Goal: Information Seeking & Learning: Learn about a topic

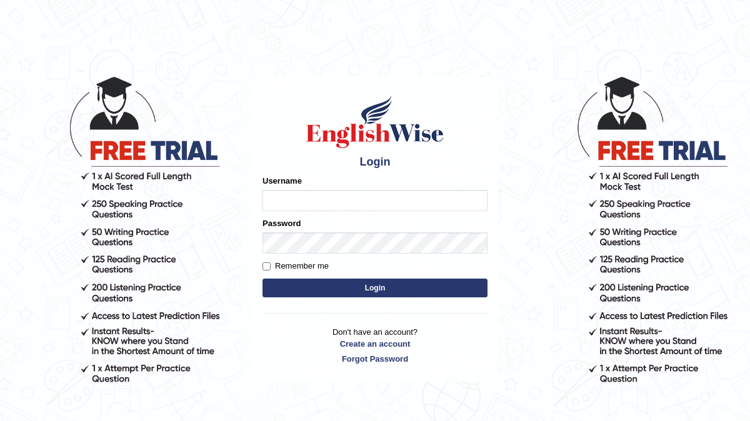
type input "devera"
click at [375, 292] on button "Login" at bounding box center [375, 288] width 225 height 19
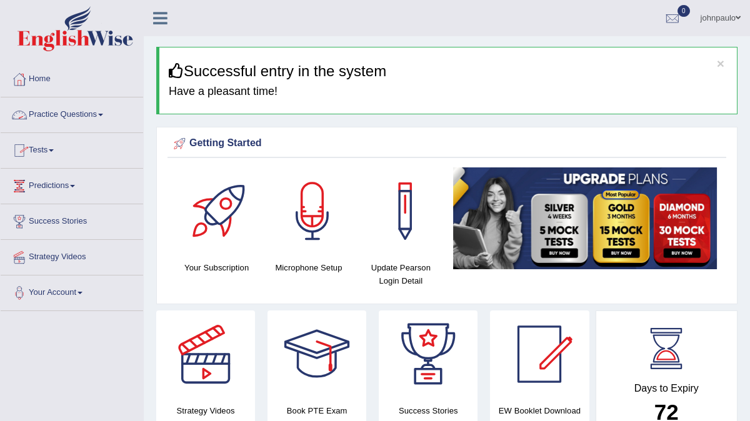
click at [103, 114] on span at bounding box center [100, 115] width 5 height 3
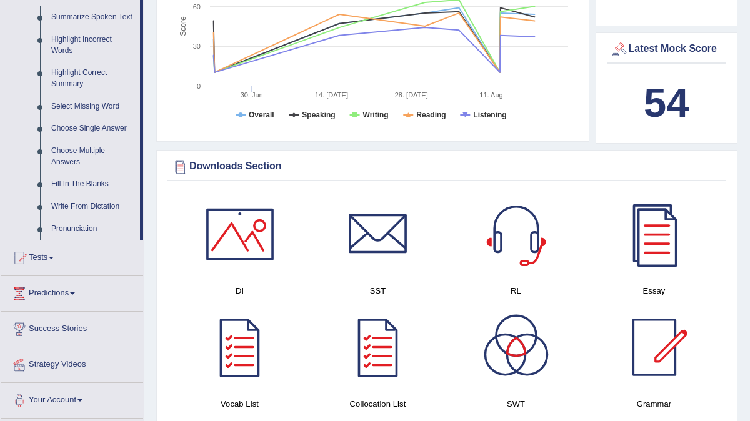
scroll to position [561, 0]
click at [107, 216] on link "Write From Dictation" at bounding box center [93, 206] width 94 height 23
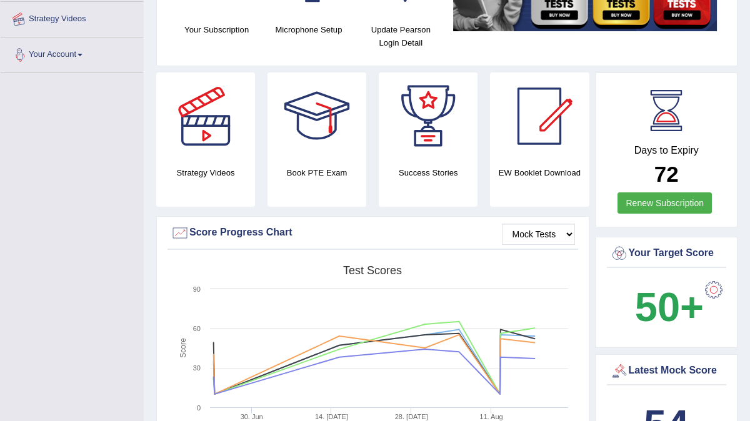
scroll to position [238, 0]
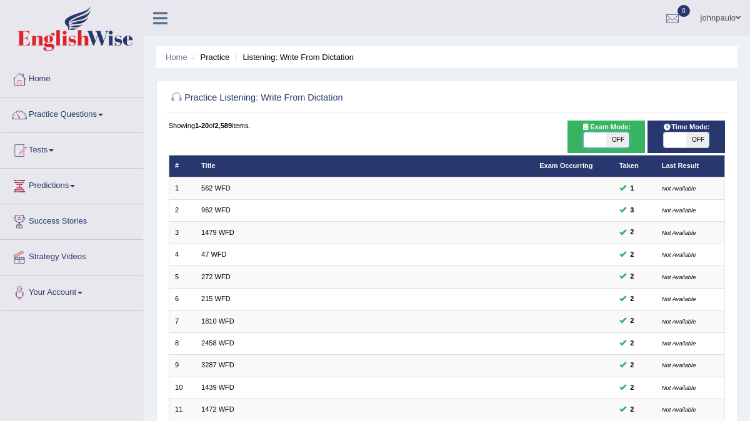
click at [598, 144] on span at bounding box center [595, 140] width 23 height 15
checkbox input "true"
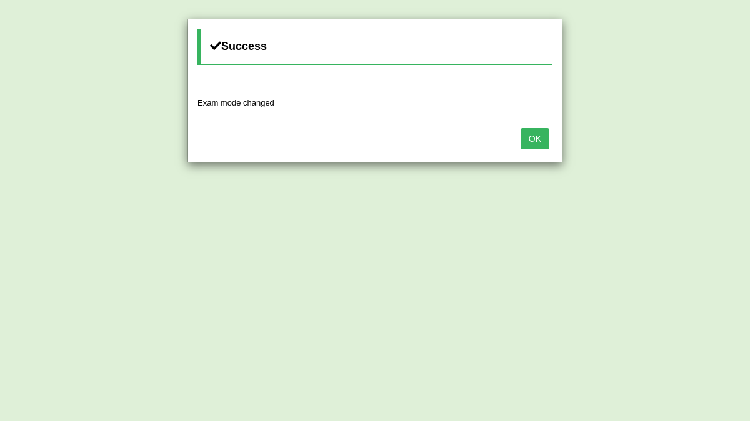
click at [541, 138] on button "OK" at bounding box center [535, 138] width 29 height 21
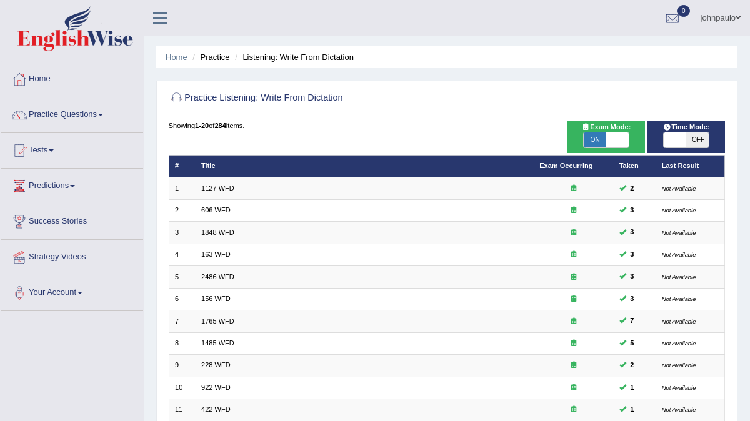
click at [681, 140] on span at bounding box center [675, 140] width 23 height 15
checkbox input "true"
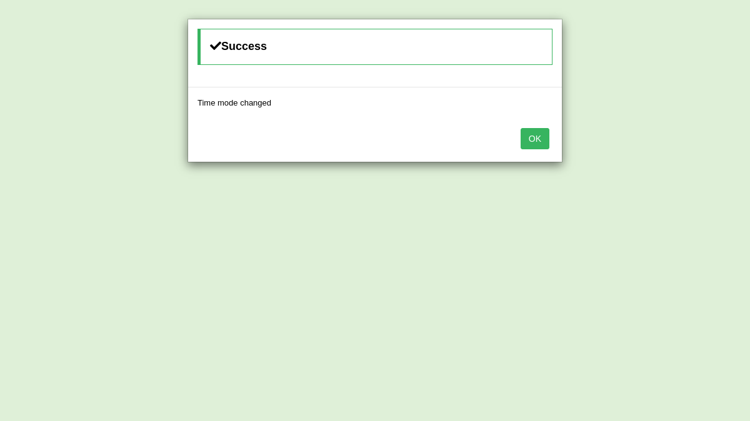
click at [536, 136] on button "OK" at bounding box center [535, 138] width 29 height 21
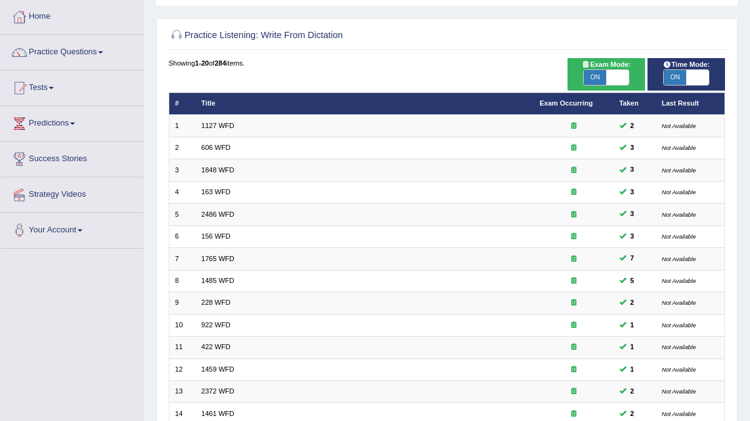
scroll to position [293, 0]
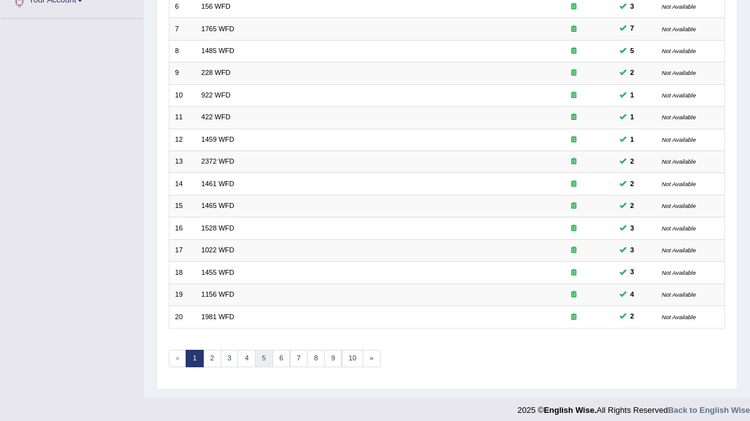
click at [259, 352] on link "5" at bounding box center [264, 359] width 18 height 18
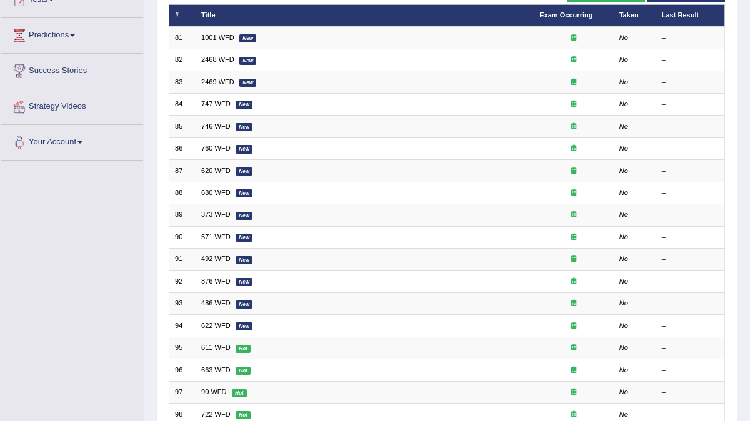
scroll to position [293, 0]
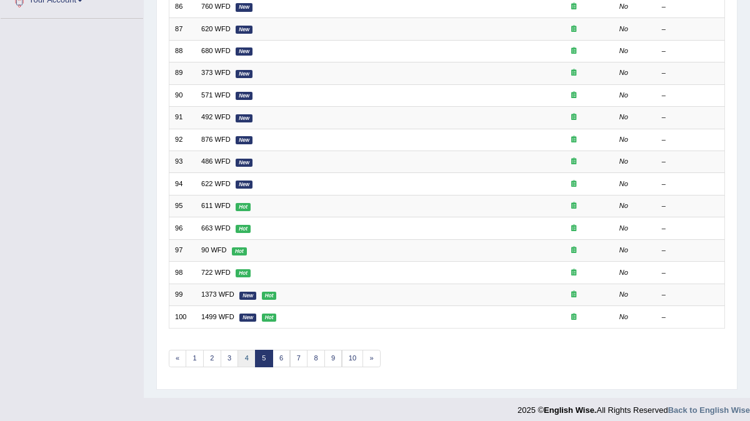
click at [241, 350] on link "4" at bounding box center [247, 359] width 18 height 18
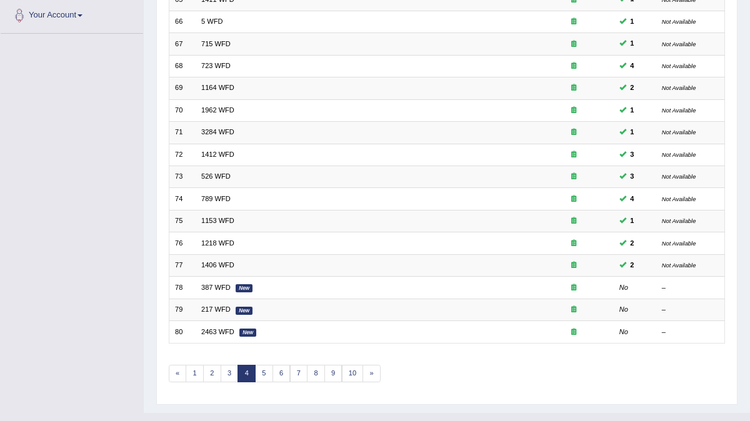
scroll to position [293, 0]
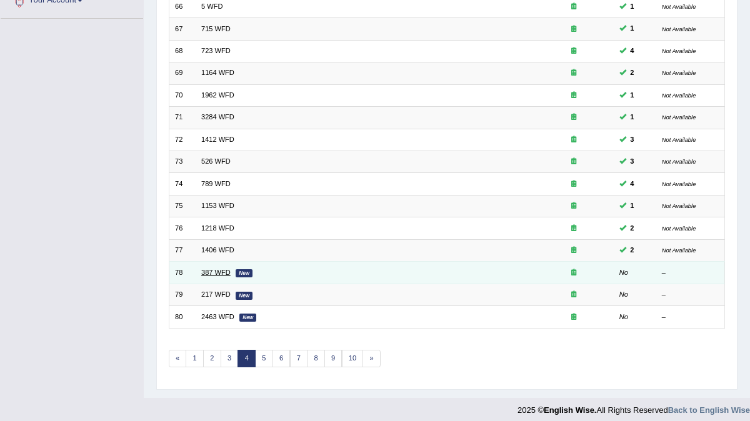
click at [219, 269] on link "387 WFD" at bounding box center [215, 273] width 29 height 8
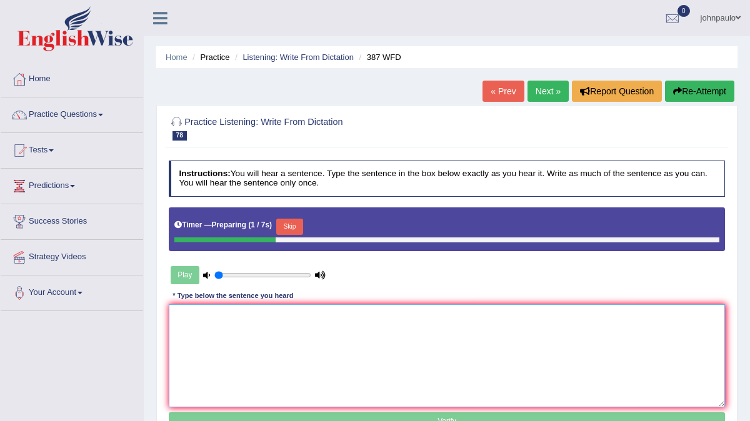
click at [196, 338] on textarea at bounding box center [447, 355] width 557 height 103
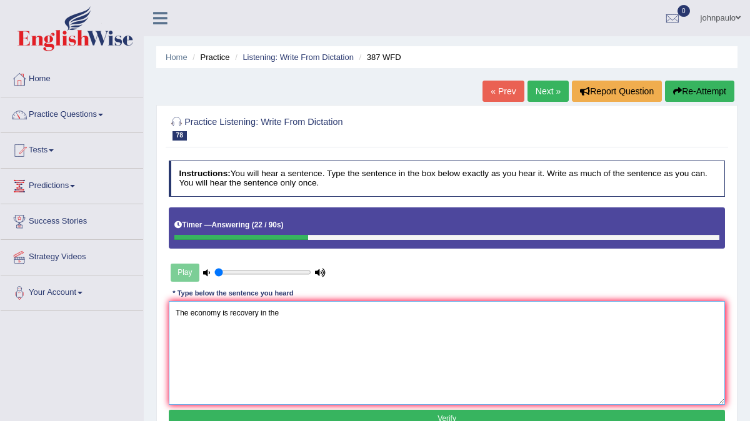
type textarea "The economy is recovery in the"
click at [693, 94] on button "Re-Attempt" at bounding box center [699, 91] width 69 height 21
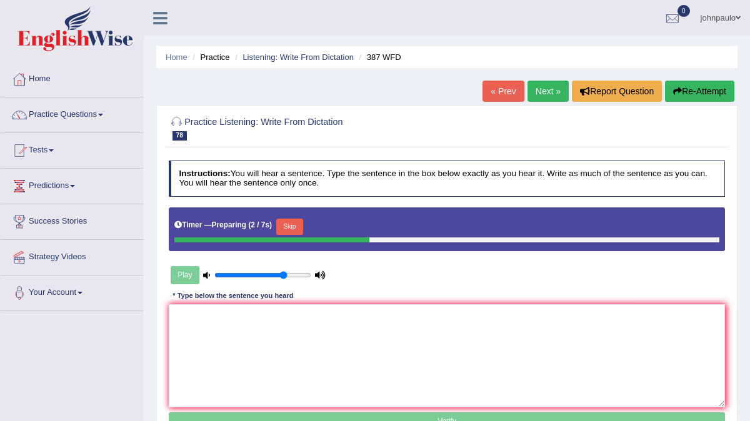
type input "0.75"
click at [281, 271] on input "range" at bounding box center [262, 275] width 96 height 9
click at [210, 321] on textarea at bounding box center [447, 355] width 557 height 103
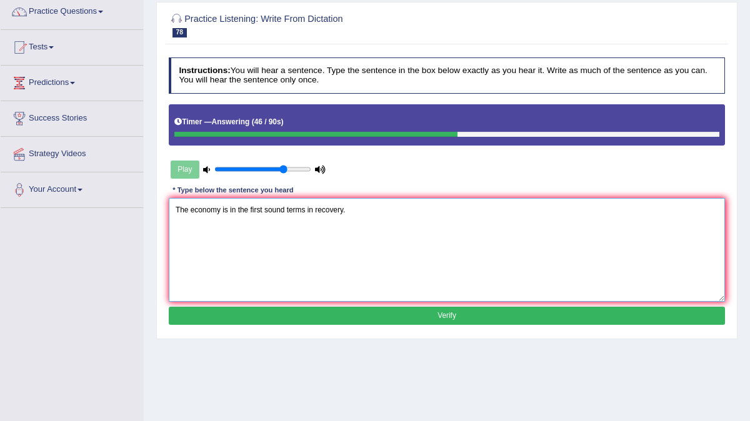
scroll to position [106, 0]
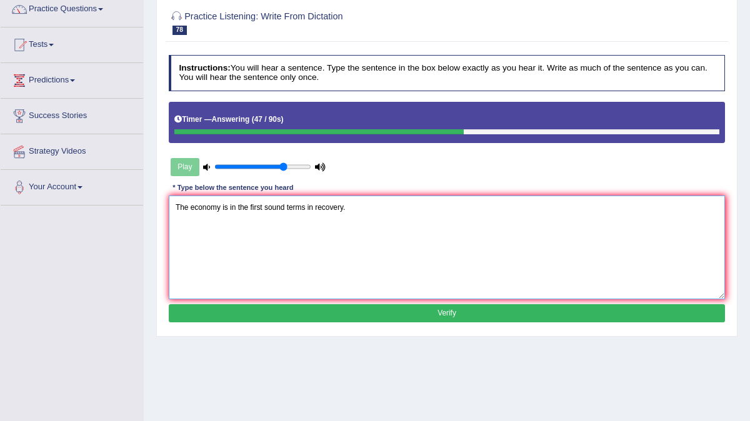
type textarea "The economy is in the first sound terms in recovery."
click at [271, 312] on button "Verify" at bounding box center [447, 313] width 557 height 18
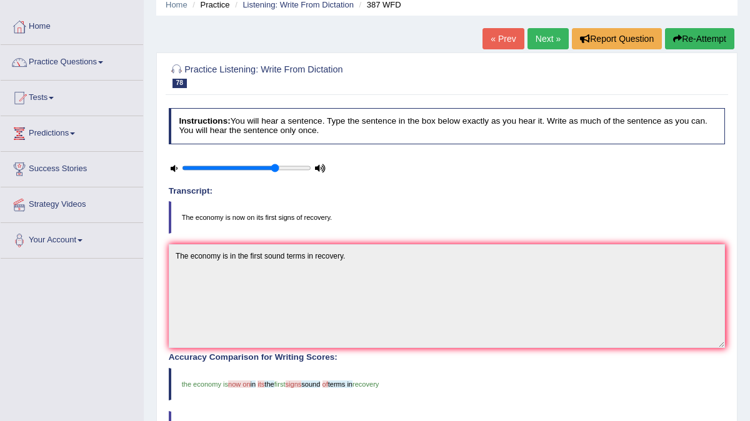
scroll to position [0, 0]
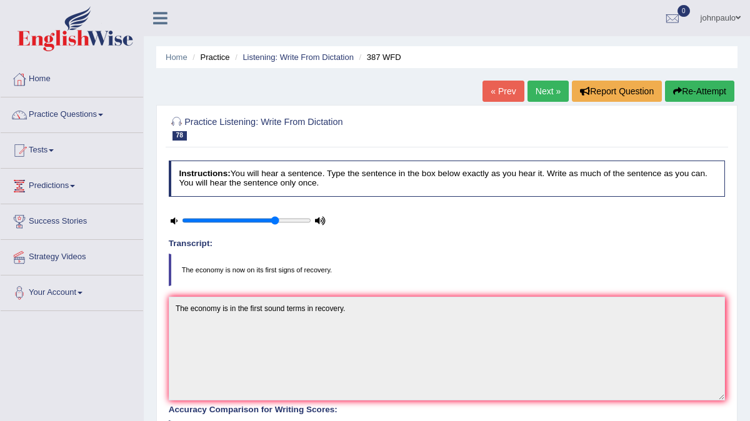
click at [546, 96] on link "Next »" at bounding box center [548, 91] width 41 height 21
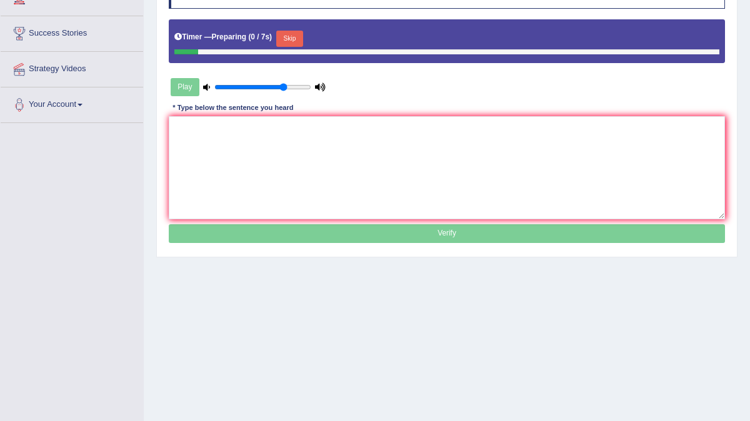
scroll to position [210, 0]
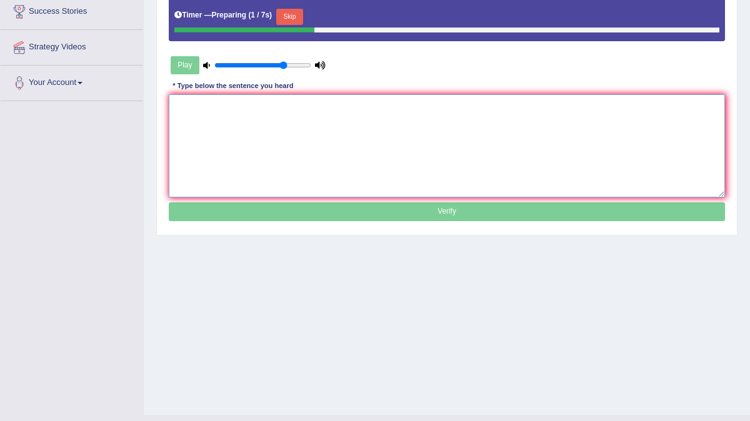
click at [202, 119] on textarea at bounding box center [447, 145] width 557 height 103
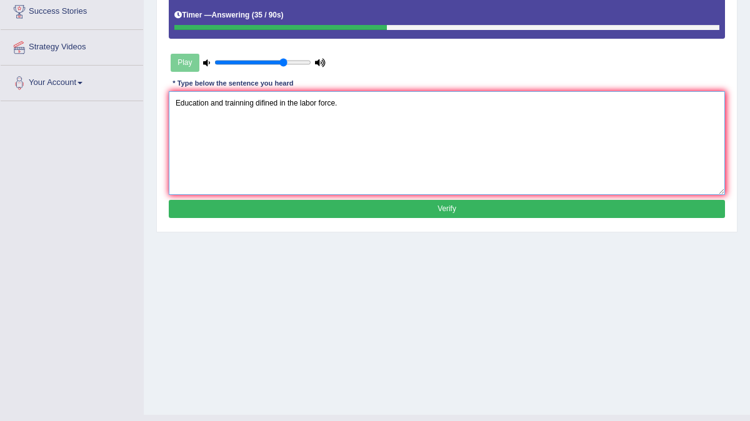
type textarea "Education and trainning difined in the labor force."
click at [289, 207] on button "Verify" at bounding box center [447, 209] width 557 height 18
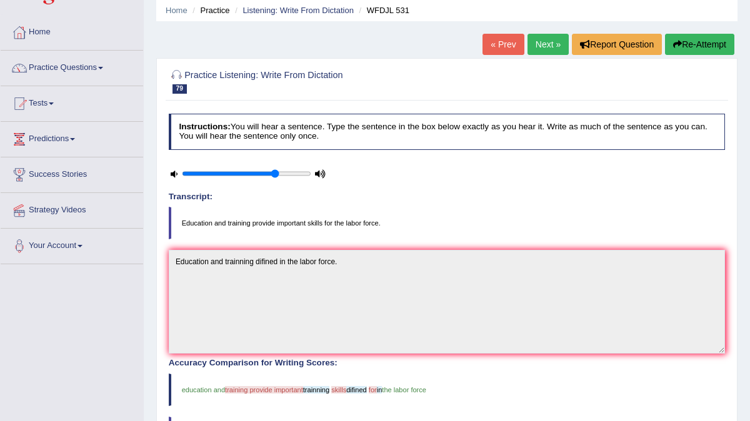
scroll to position [34, 0]
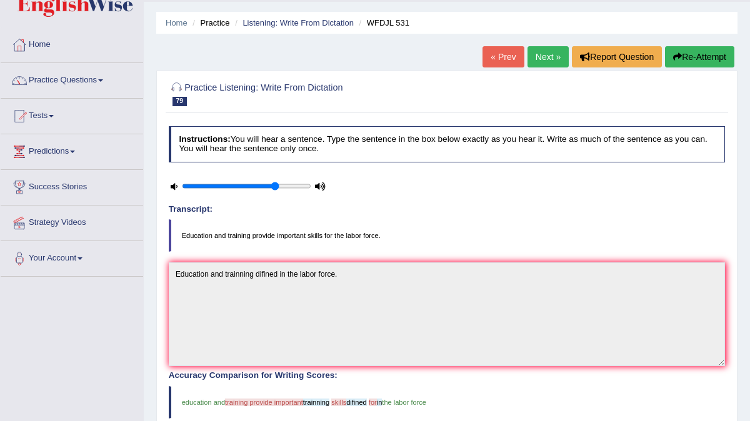
click at [546, 56] on link "Next »" at bounding box center [548, 56] width 41 height 21
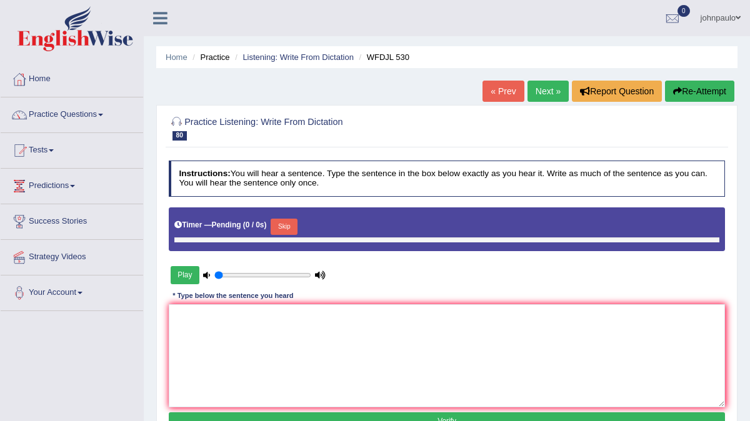
scroll to position [78, 0]
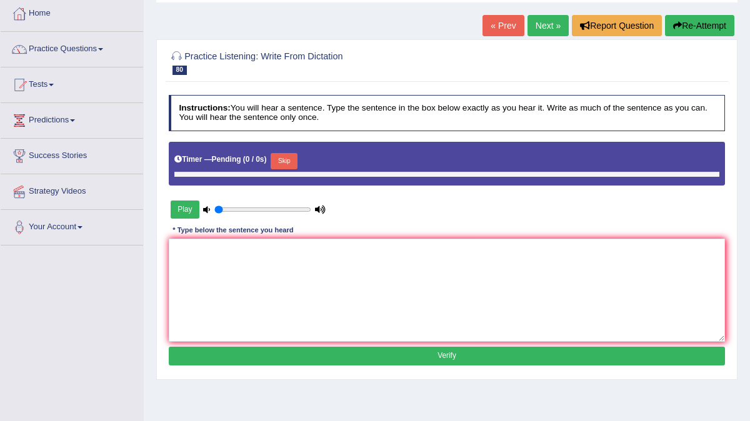
type input "0.75"
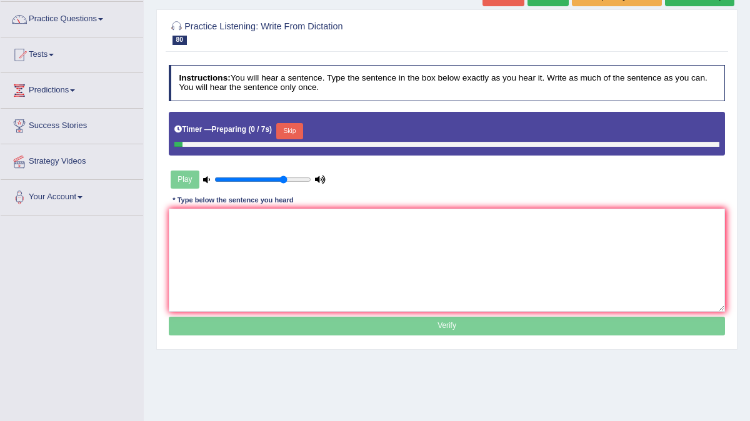
scroll to position [99, 0]
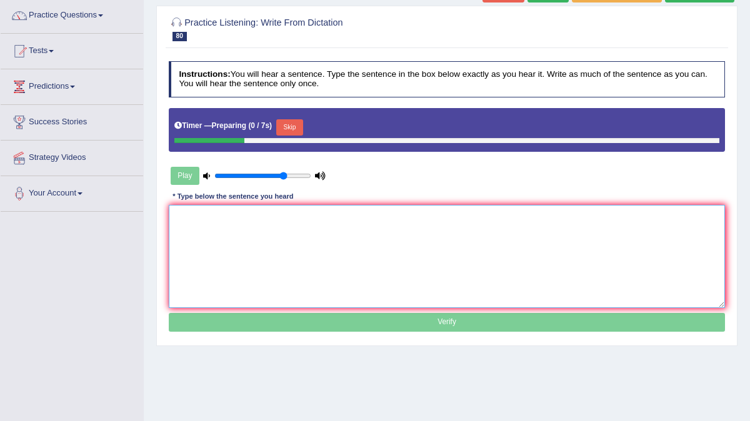
click at [231, 226] on textarea at bounding box center [447, 256] width 557 height 103
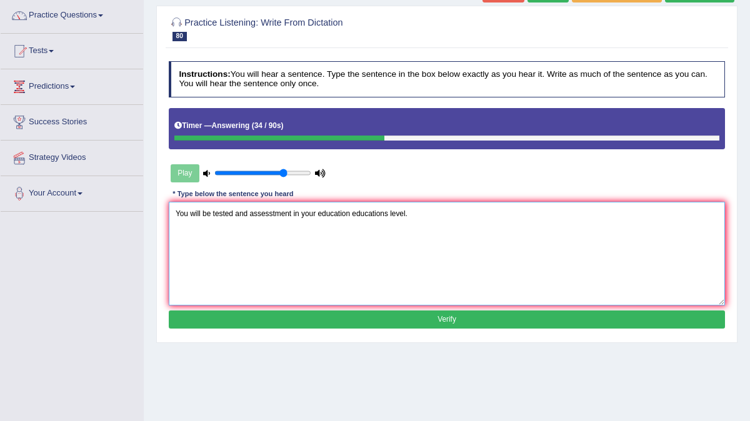
type textarea "You will be tested and assesstment in your education educations level."
click at [292, 318] on button "Verify" at bounding box center [447, 320] width 557 height 18
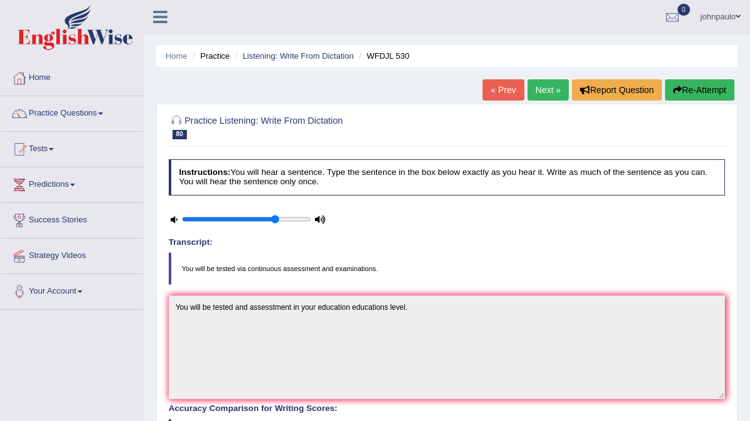
scroll to position [0, 0]
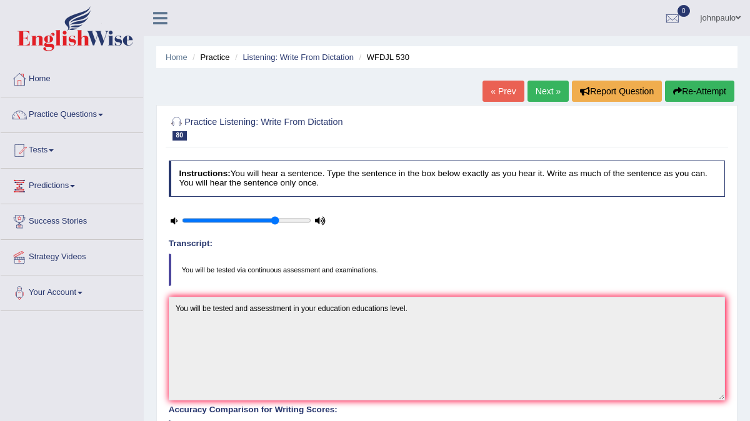
click at [543, 89] on link "Next »" at bounding box center [548, 91] width 41 height 21
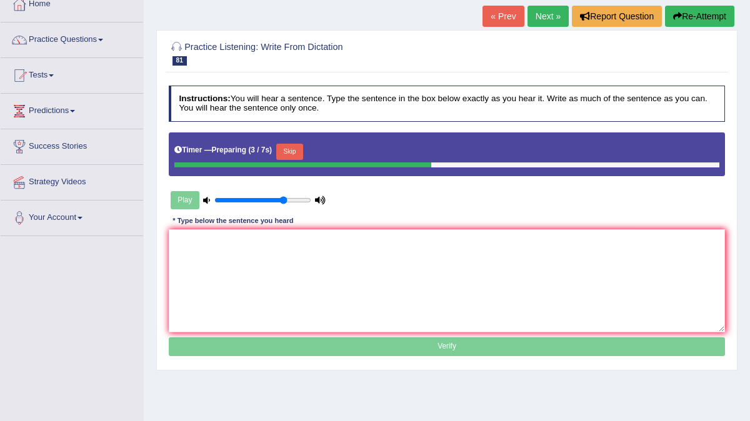
scroll to position [76, 0]
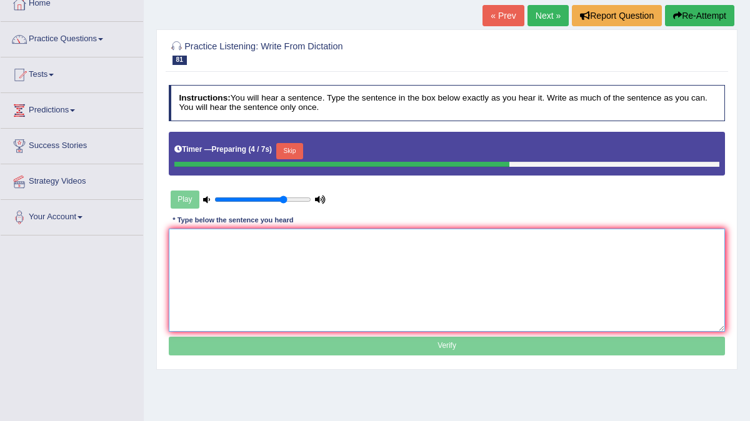
click at [198, 251] on textarea at bounding box center [447, 280] width 557 height 103
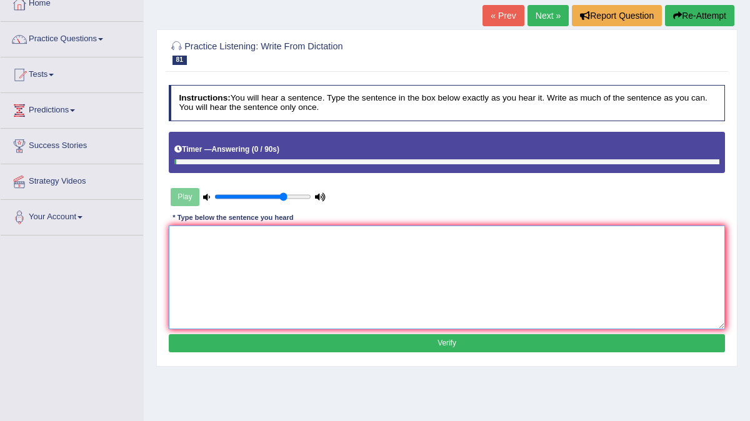
type textarea "c"
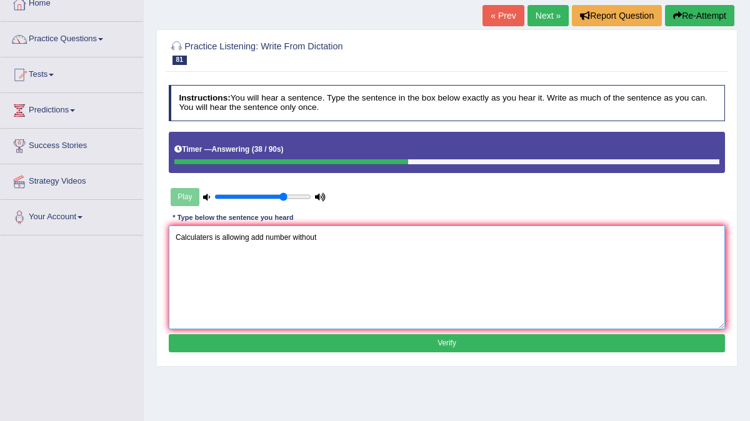
click at [251, 236] on textarea "Calculaters is allowing add number without" at bounding box center [447, 277] width 557 height 103
click at [331, 239] on textarea "Calculaters is allowing to add number without" at bounding box center [447, 277] width 557 height 103
click at [207, 237] on textarea "Calculaters is allowing to add number without mistake." at bounding box center [447, 277] width 557 height 103
type textarea "Calculators is allowing to add number without mistake."
click at [318, 339] on button "Verify" at bounding box center [447, 343] width 557 height 18
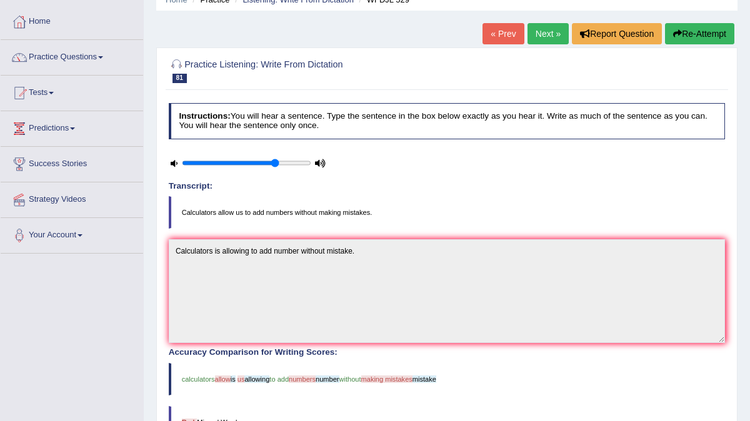
scroll to position [0, 0]
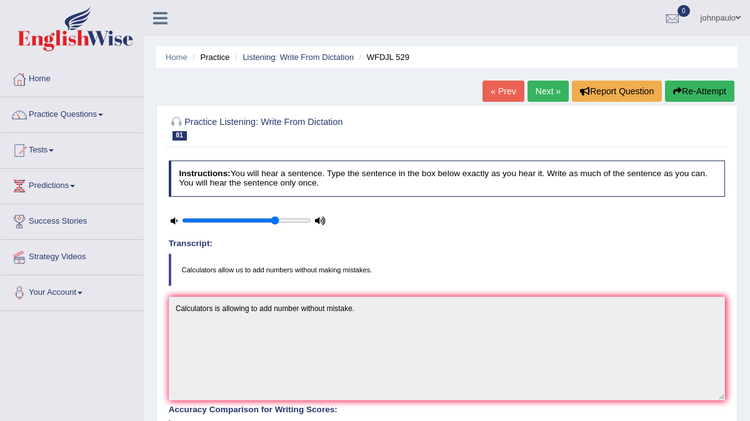
click at [547, 90] on link "Next »" at bounding box center [548, 91] width 41 height 21
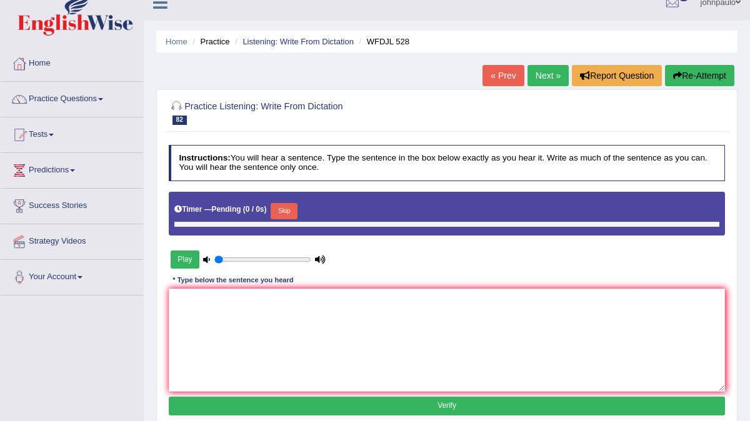
type input "0.75"
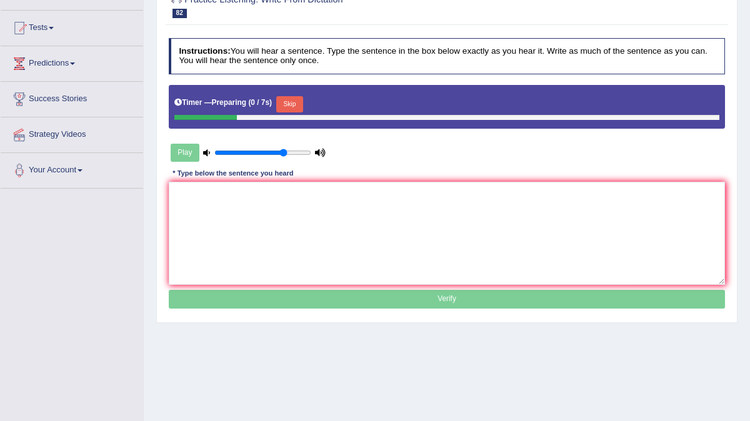
scroll to position [124, 0]
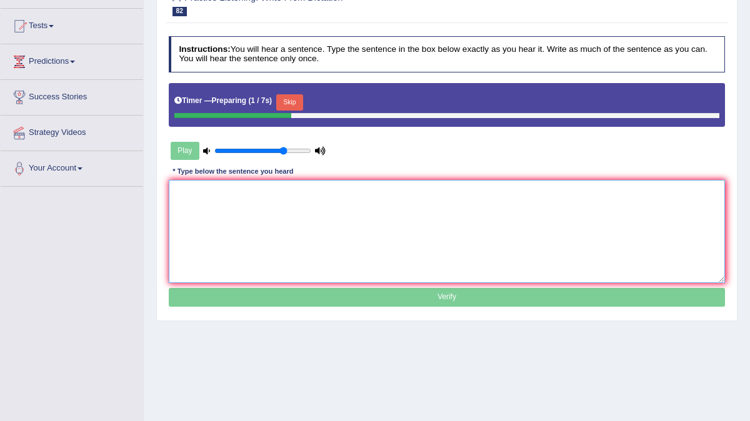
click at [183, 201] on textarea at bounding box center [447, 231] width 557 height 103
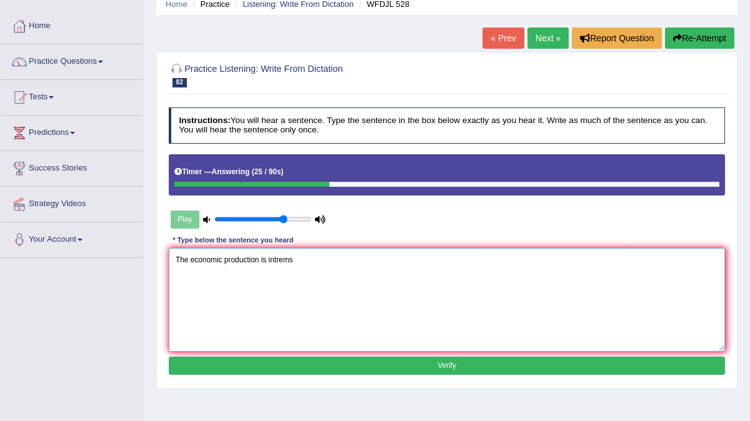
scroll to position [0, 0]
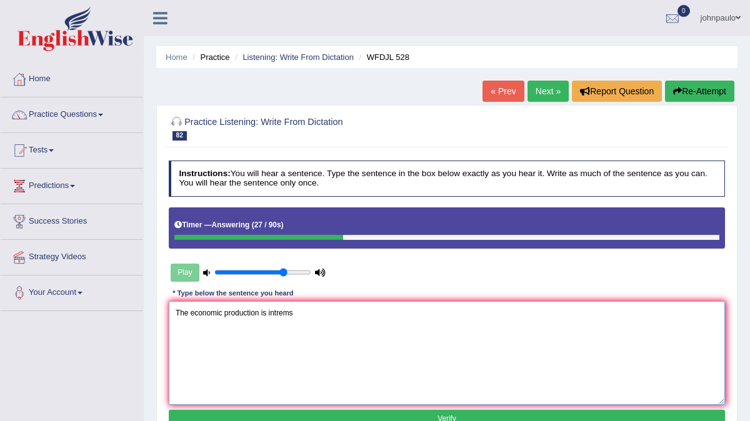
type textarea "The economic production is intrems"
click at [699, 93] on button "Re-Attempt" at bounding box center [699, 91] width 69 height 21
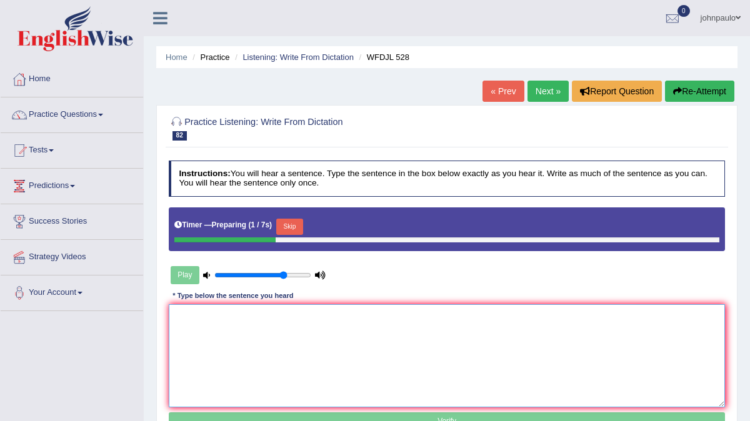
click at [201, 333] on textarea at bounding box center [447, 355] width 557 height 103
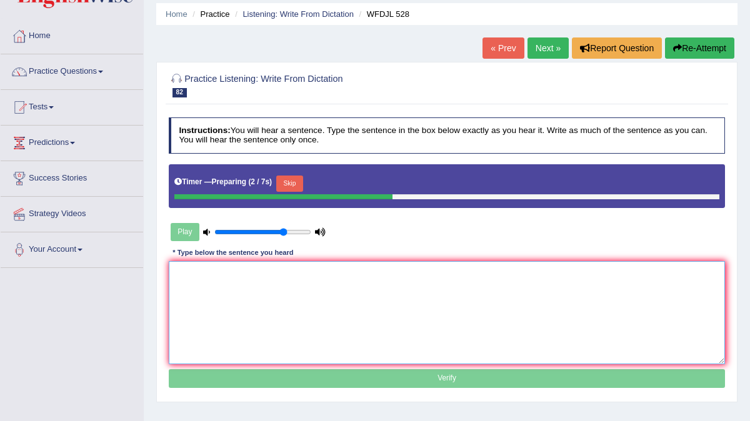
scroll to position [46, 0]
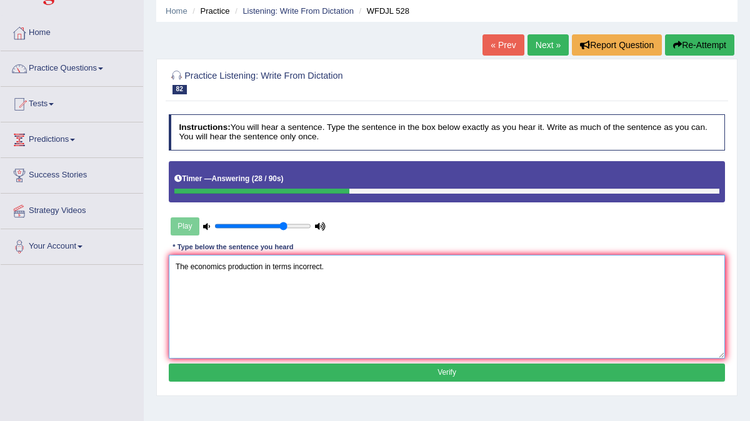
type textarea "The economics production in terms incorrect."
click at [309, 367] on button "Verify" at bounding box center [447, 373] width 557 height 18
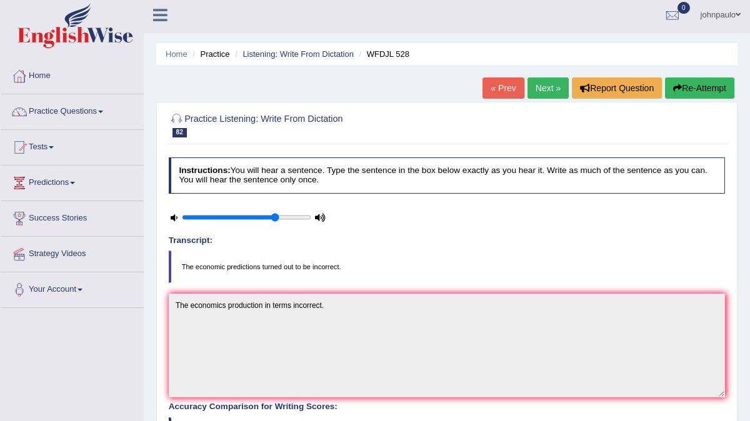
scroll to position [0, 0]
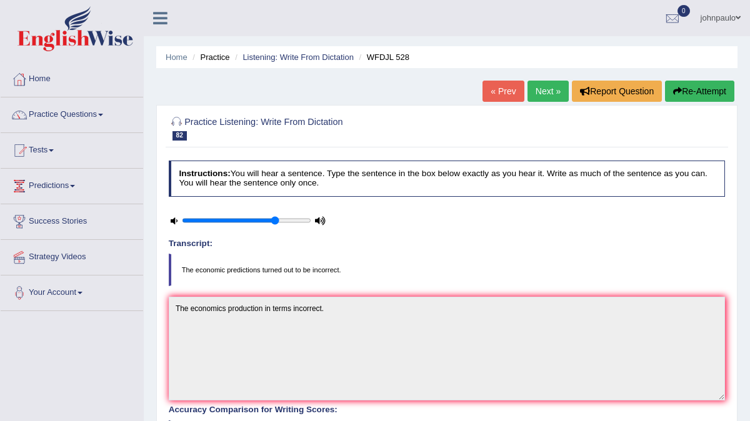
click at [703, 91] on button "Re-Attempt" at bounding box center [699, 91] width 69 height 21
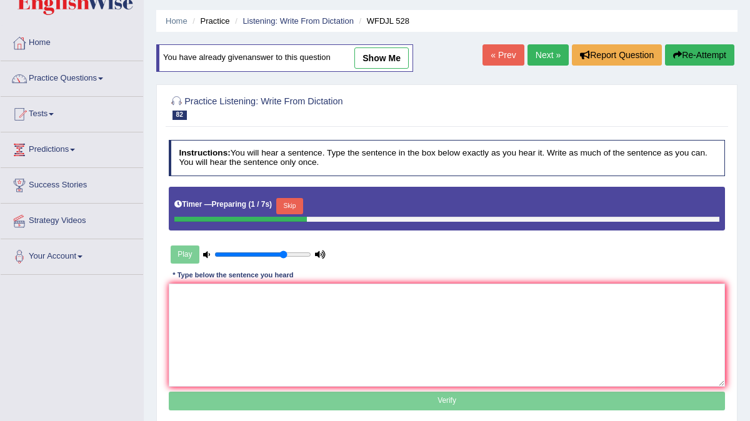
scroll to position [37, 0]
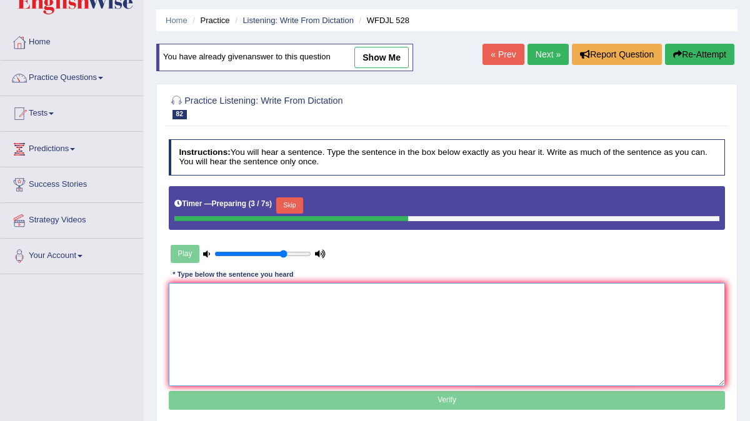
click at [183, 302] on textarea at bounding box center [447, 334] width 557 height 103
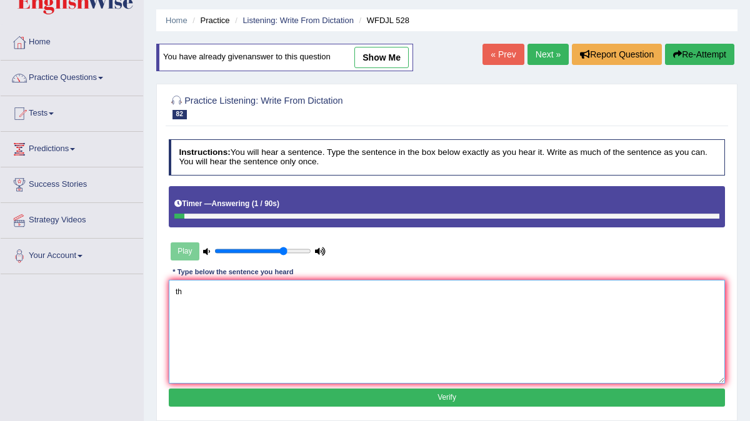
type textarea "t"
type textarea "The economic production turned out incorrect."
click at [268, 396] on button "Verify" at bounding box center [447, 398] width 557 height 18
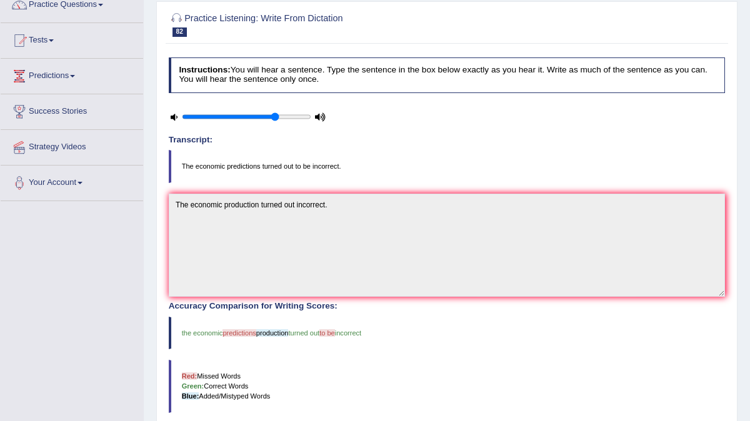
scroll to position [0, 0]
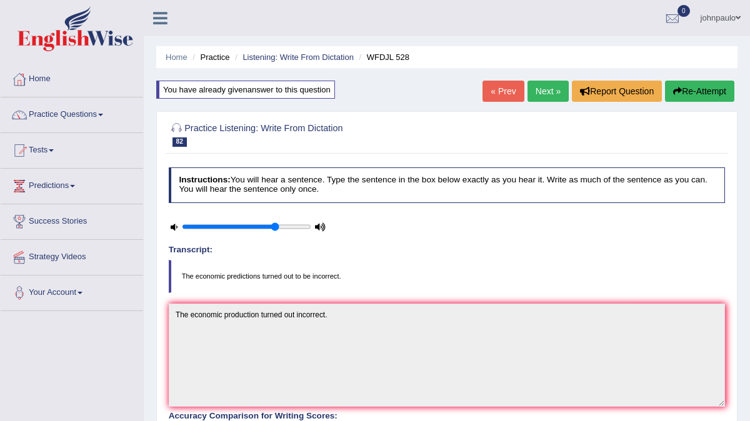
click at [545, 90] on link "Next »" at bounding box center [548, 91] width 41 height 21
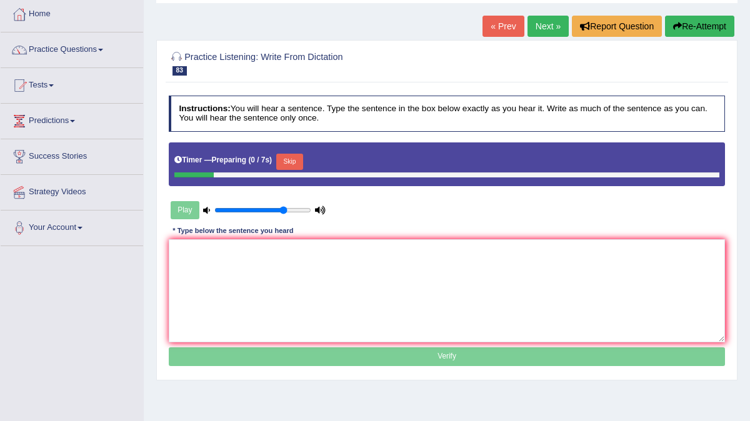
scroll to position [66, 0]
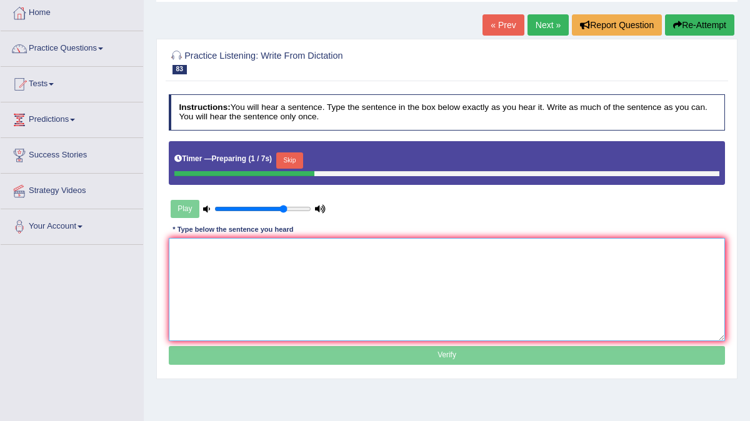
click at [191, 259] on textarea at bounding box center [447, 289] width 557 height 103
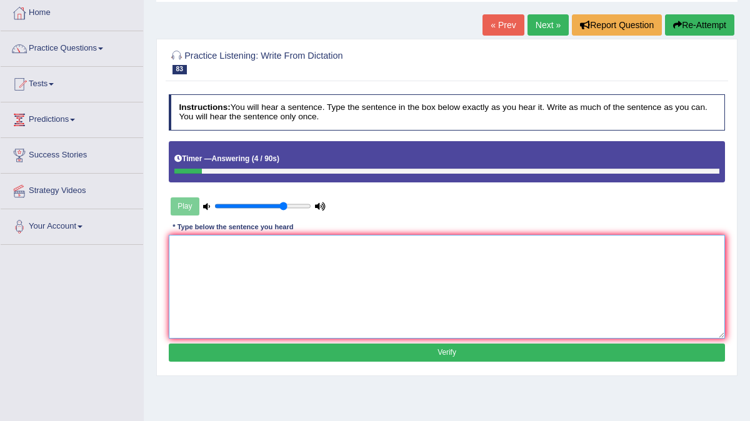
type textarea "e"
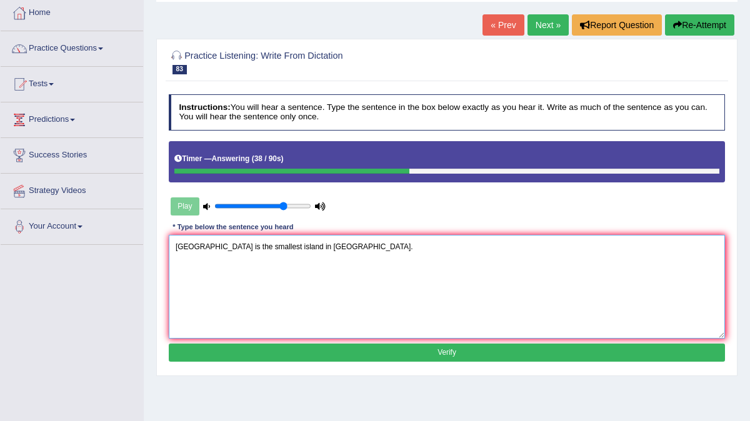
type textarea "Eastern island is the smallest island in asian pacific islands."
click at [279, 349] on button "Verify" at bounding box center [447, 353] width 557 height 18
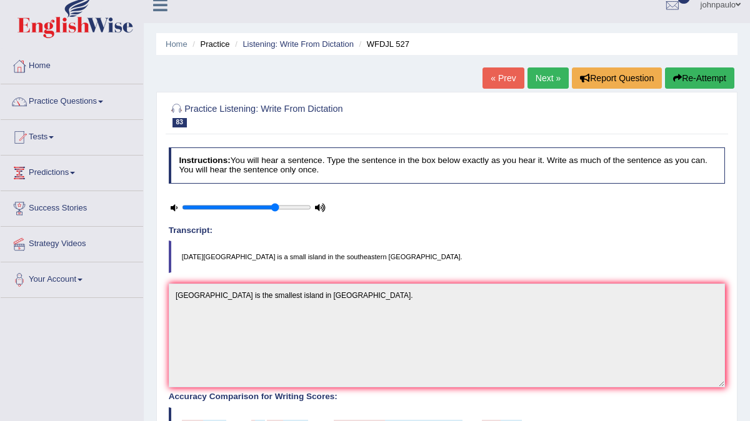
scroll to position [0, 0]
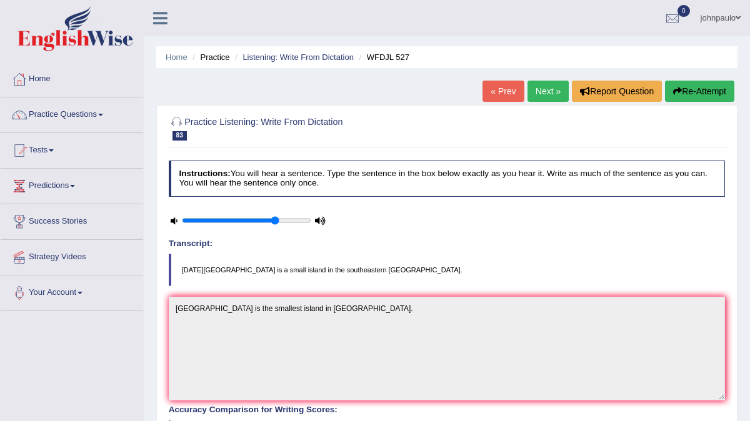
click at [689, 89] on button "Re-Attempt" at bounding box center [699, 91] width 69 height 21
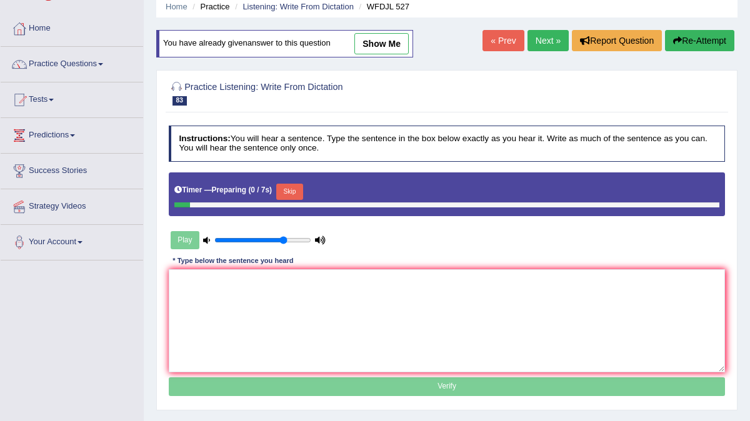
scroll to position [53, 0]
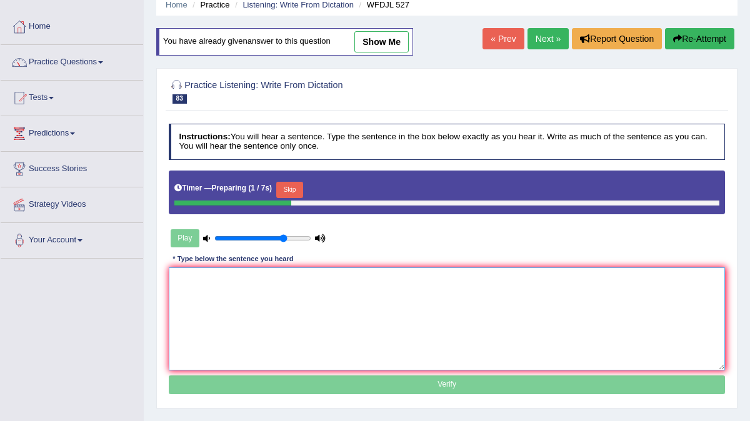
click at [193, 289] on textarea at bounding box center [447, 319] width 557 height 103
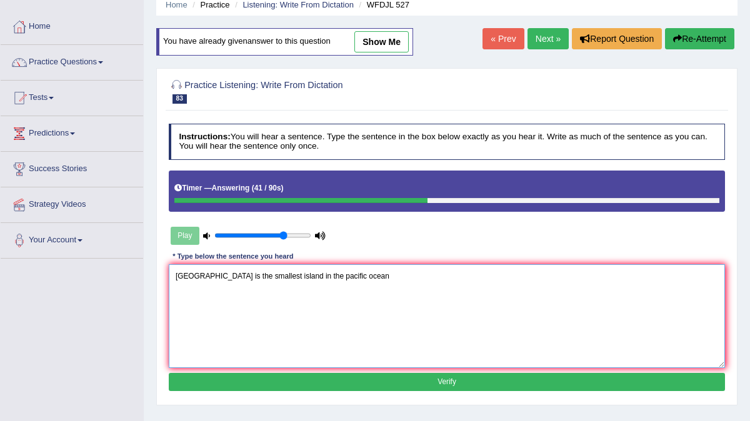
click at [272, 275] on textarea "[GEOGRAPHIC_DATA] is the smallest island in the pacific ocean" at bounding box center [447, 315] width 557 height 103
click at [386, 276] on textarea "[GEOGRAPHIC_DATA] is the smallest asian island in the pacific ocean" at bounding box center [447, 315] width 557 height 103
type textarea "[GEOGRAPHIC_DATA] is the smallest asian island in the pacific ocean."
click at [435, 380] on button "Verify" at bounding box center [447, 382] width 557 height 18
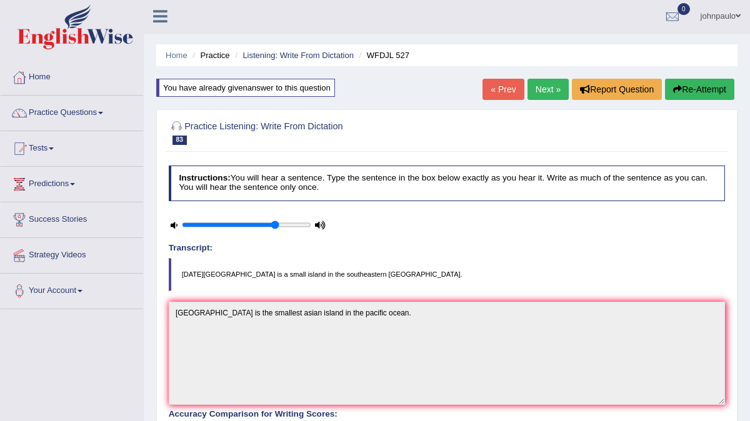
scroll to position [0, 0]
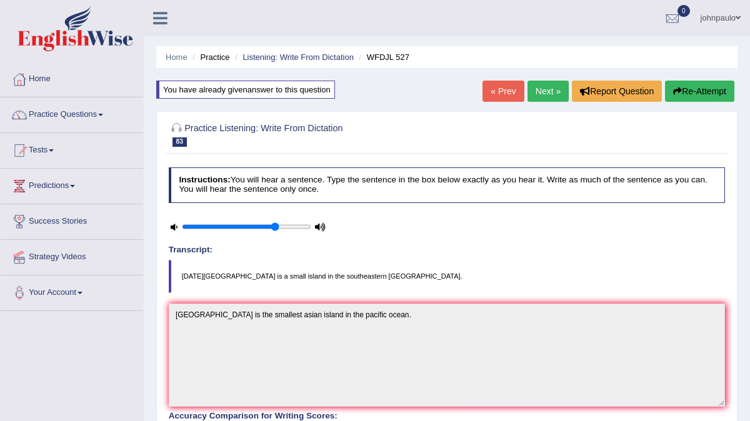
click at [542, 93] on link "Next »" at bounding box center [548, 91] width 41 height 21
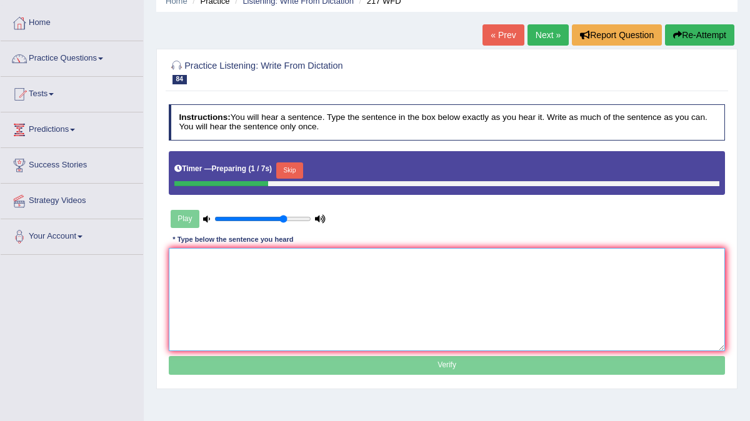
click at [204, 263] on textarea at bounding box center [447, 299] width 557 height 103
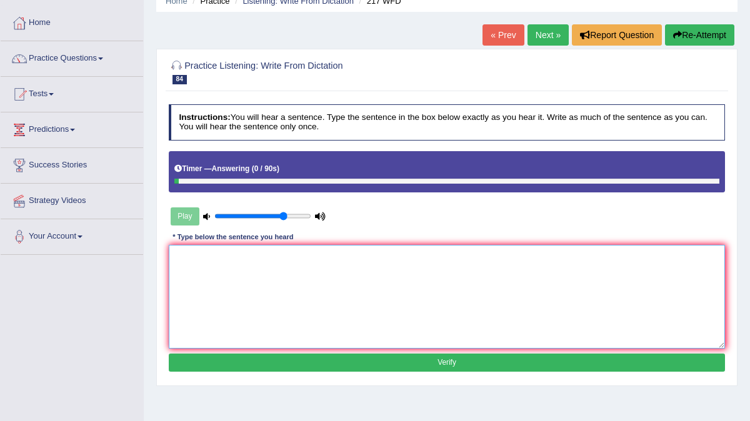
type textarea "O"
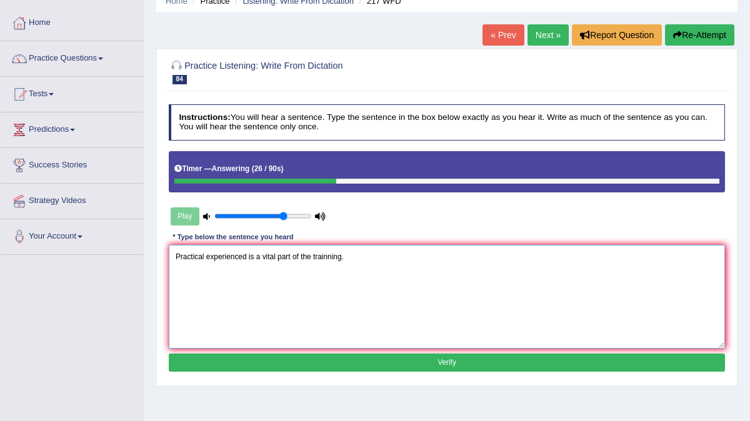
type textarea "Practical experienced is a vital part of the trainning."
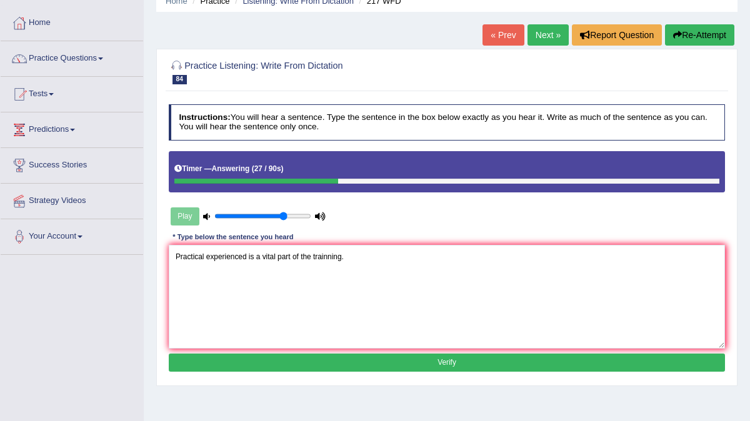
click at [260, 363] on button "Verify" at bounding box center [447, 363] width 557 height 18
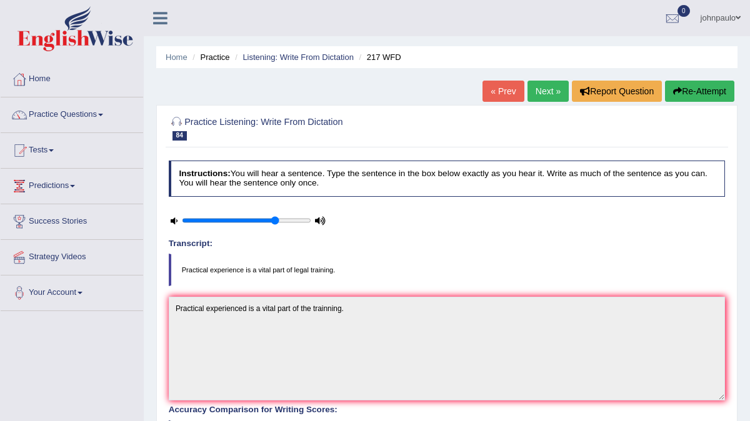
click at [542, 94] on link "Next »" at bounding box center [548, 91] width 41 height 21
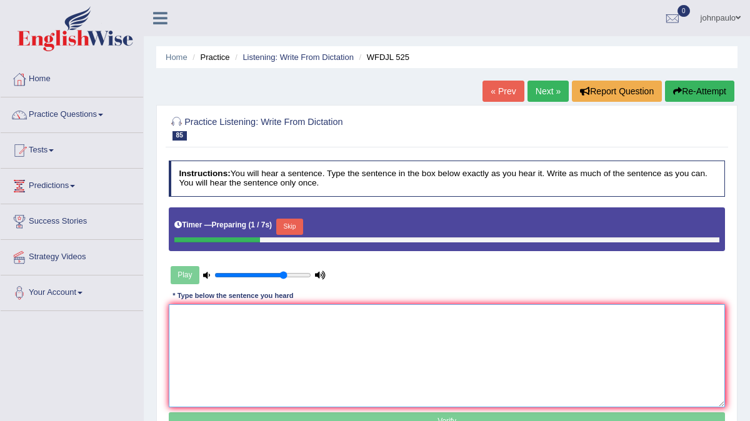
click at [210, 329] on textarea at bounding box center [447, 355] width 557 height 103
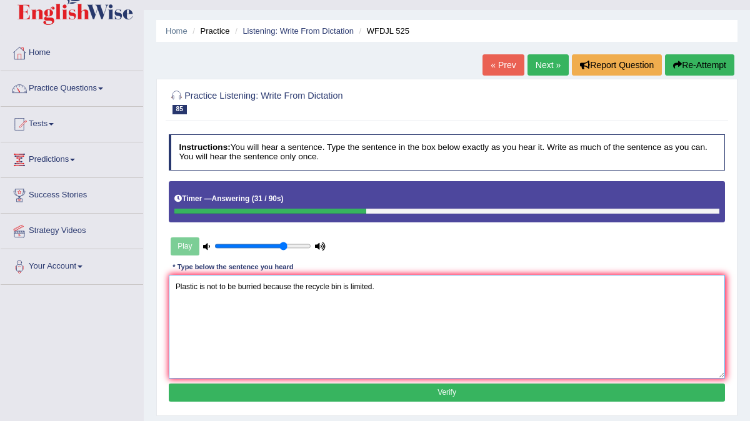
scroll to position [29, 0]
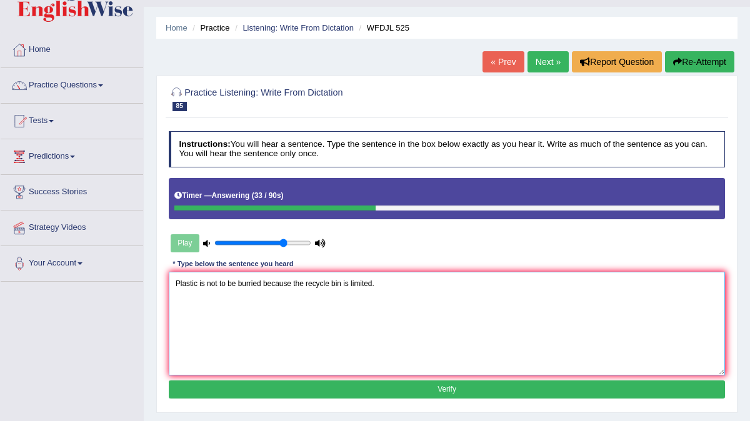
type textarea "Plastic is not to be burried because the recycle bin is limited."
click at [285, 388] on button "Verify" at bounding box center [447, 390] width 557 height 18
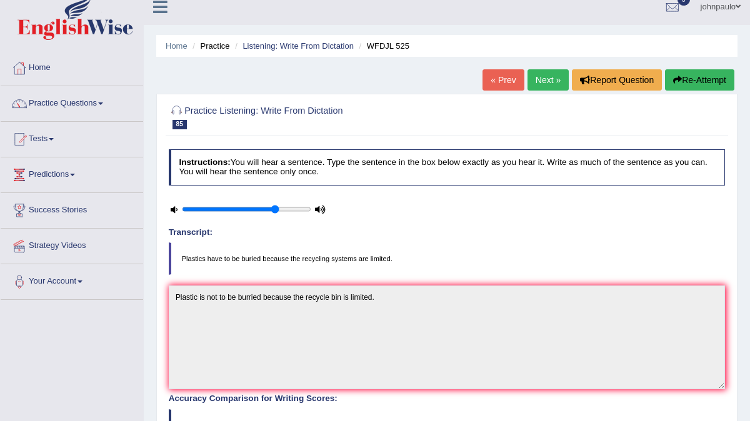
scroll to position [0, 0]
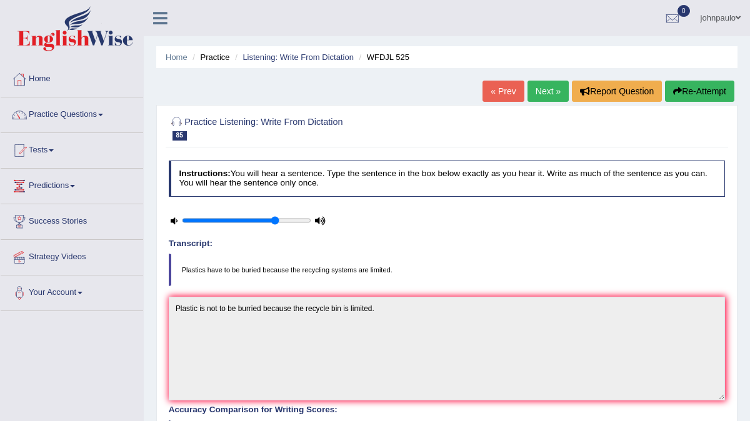
click at [541, 90] on link "Next »" at bounding box center [548, 91] width 41 height 21
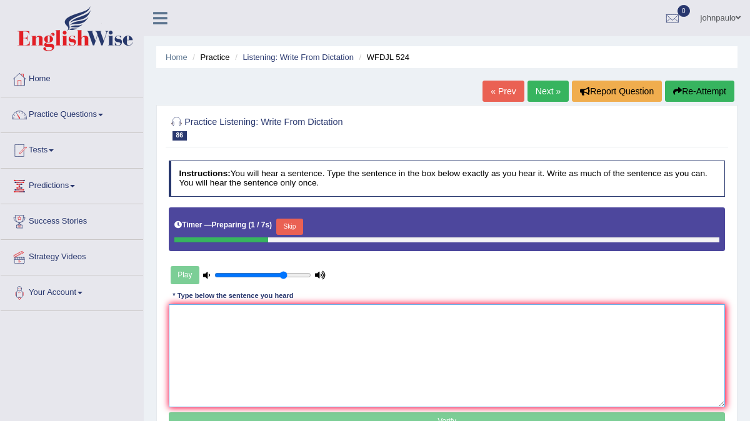
click at [200, 320] on textarea at bounding box center [447, 355] width 557 height 103
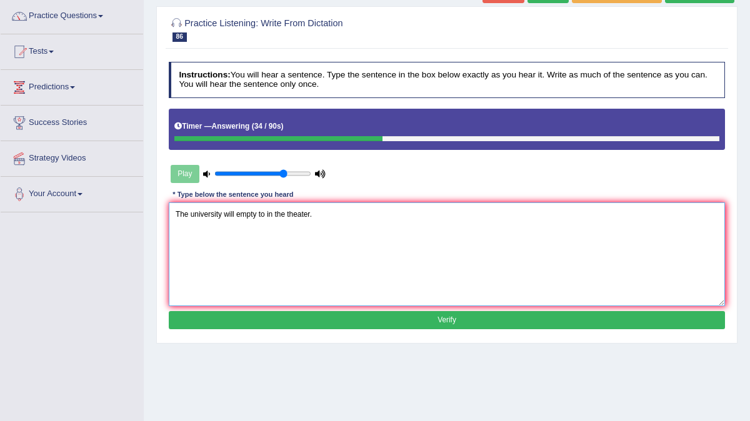
scroll to position [98, 0]
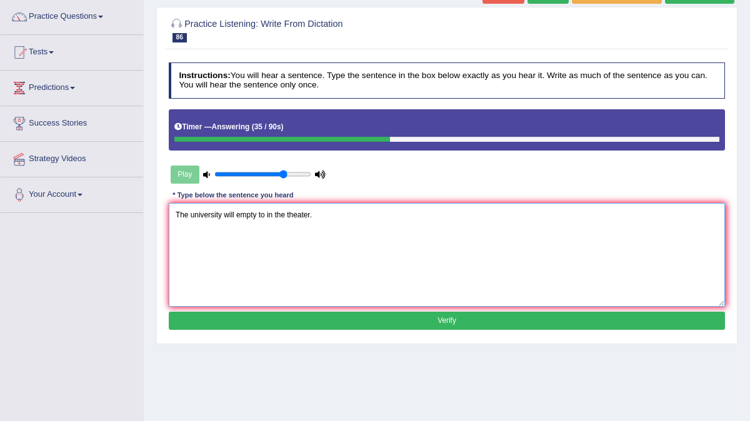
type textarea "The university will empty to in the theater."
click at [541, 321] on button "Verify" at bounding box center [447, 321] width 557 height 18
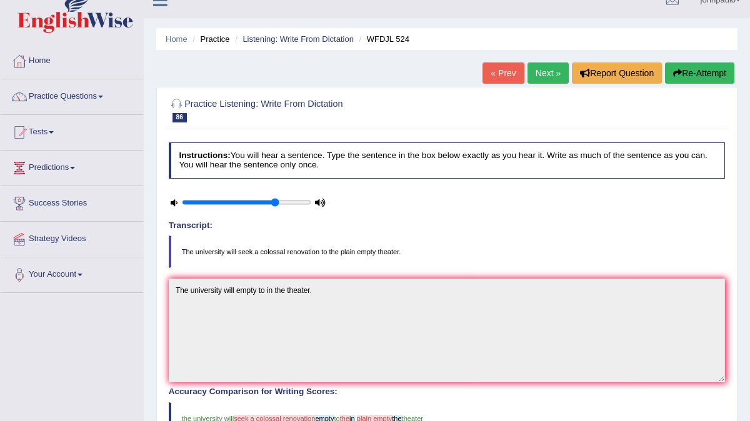
scroll to position [0, 0]
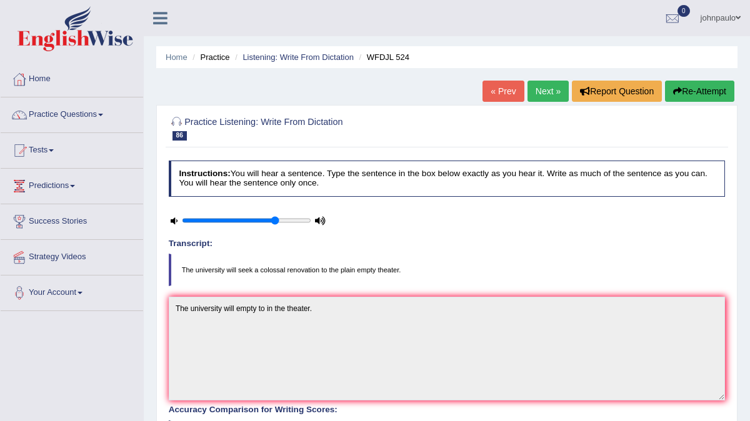
click at [700, 91] on button "Re-Attempt" at bounding box center [699, 91] width 69 height 21
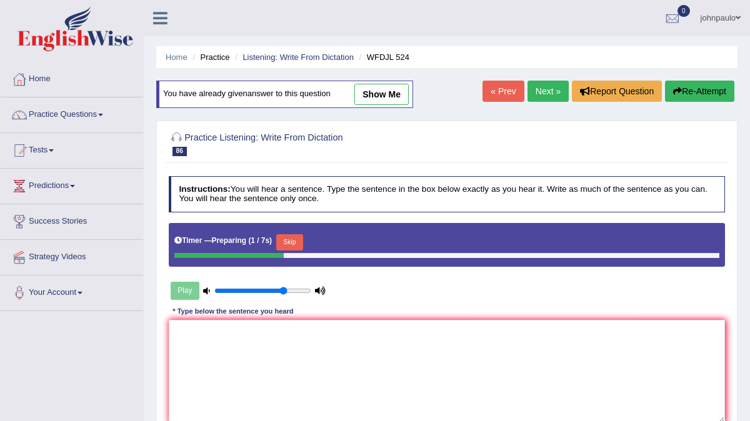
click at [302, 238] on button "Skip" at bounding box center [289, 242] width 27 height 16
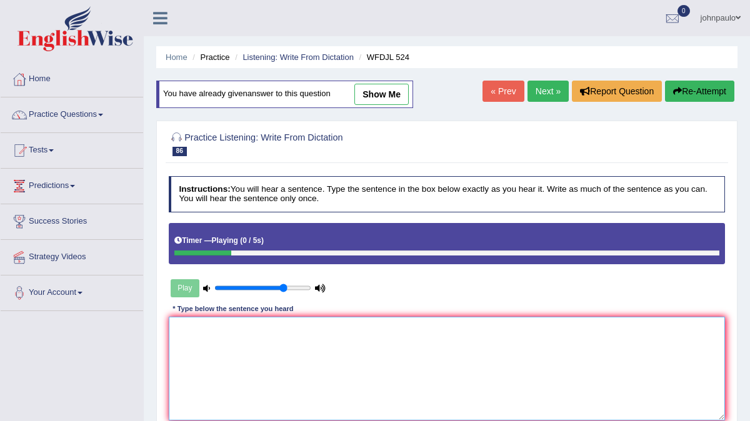
click at [191, 353] on textarea at bounding box center [447, 368] width 557 height 103
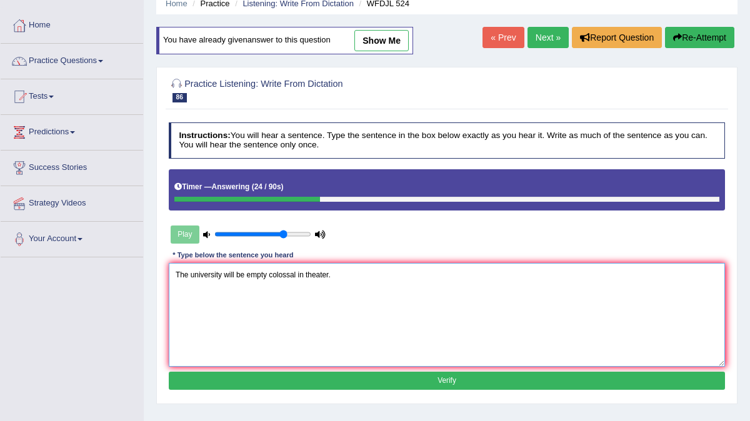
scroll to position [56, 0]
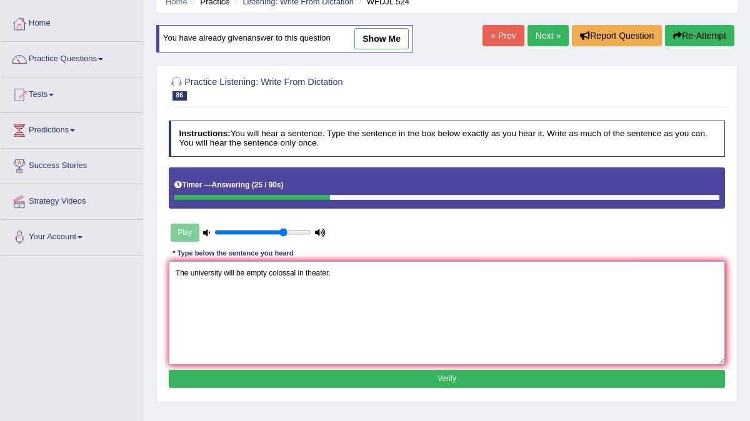
type textarea "The university will be empty colossal in theater."
click at [239, 375] on button "Verify" at bounding box center [447, 379] width 557 height 18
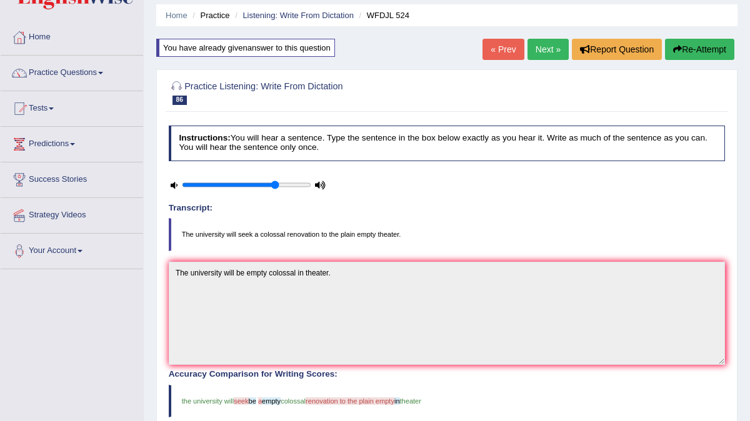
scroll to position [0, 0]
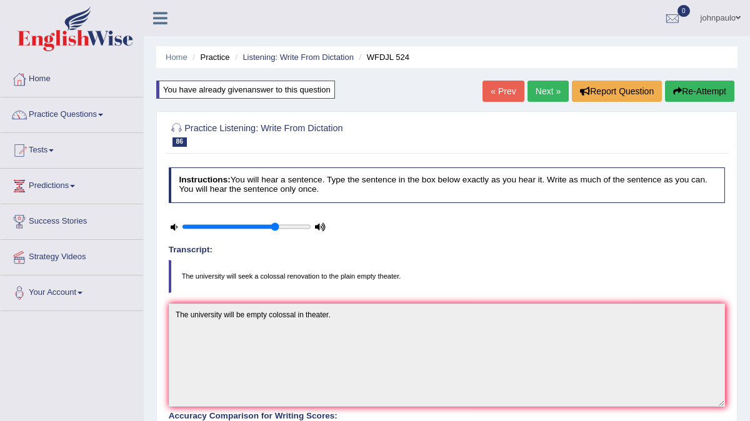
click at [712, 94] on button "Re-Attempt" at bounding box center [699, 91] width 69 height 21
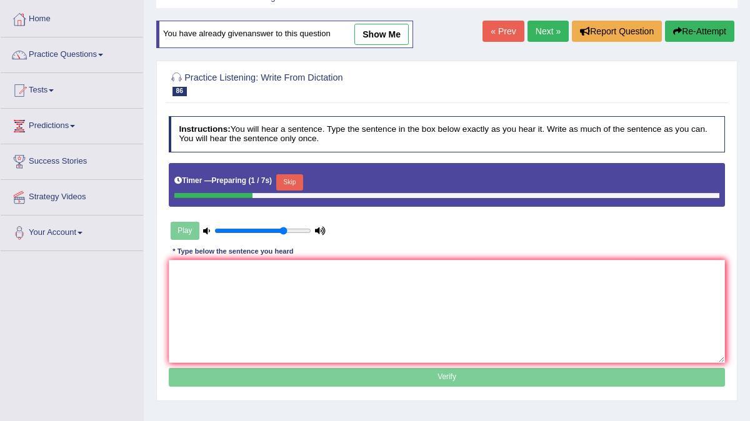
click at [302, 178] on button "Skip" at bounding box center [289, 182] width 27 height 16
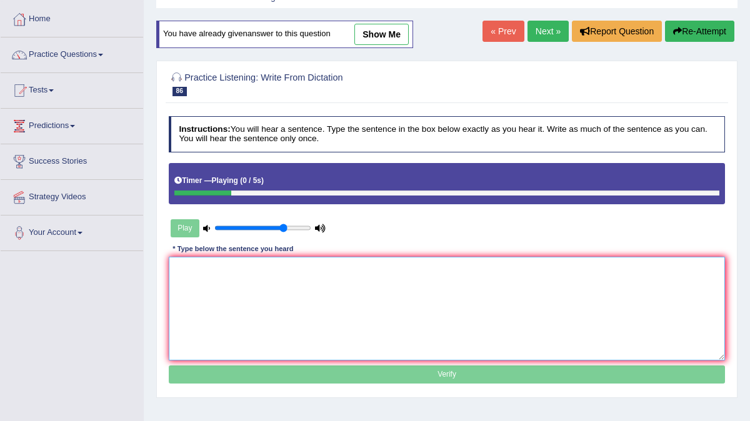
click at [184, 285] on textarea at bounding box center [447, 308] width 557 height 103
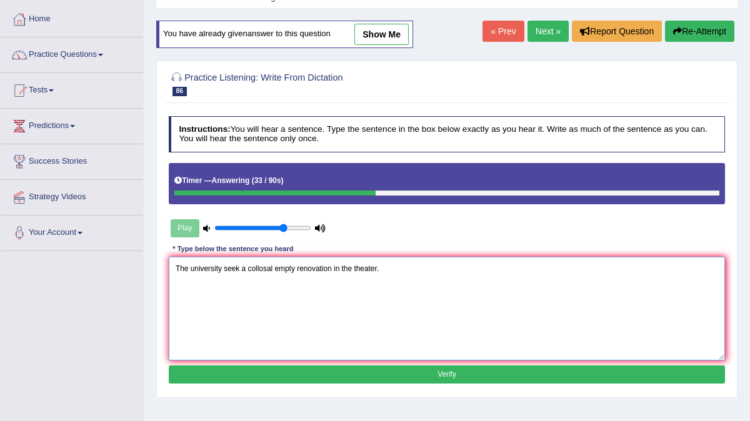
type textarea "The university seek a collosal empty renovation in the theater."
click at [333, 373] on button "Verify" at bounding box center [447, 375] width 557 height 18
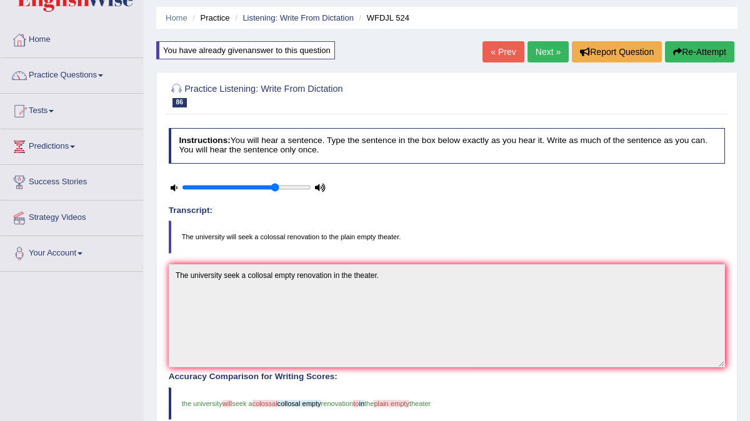
scroll to position [30, 0]
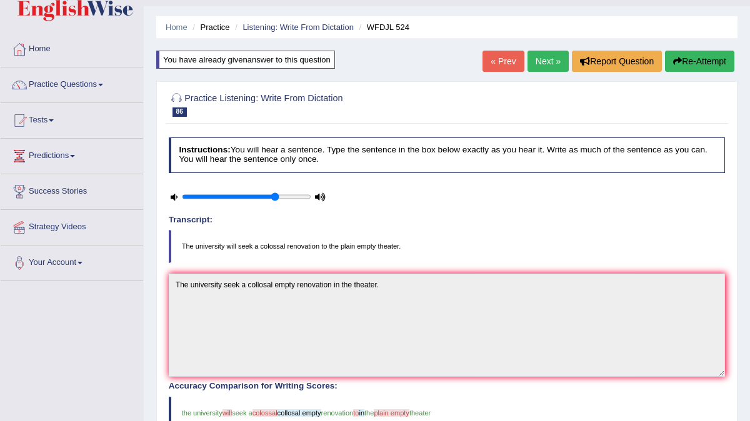
click at [536, 63] on link "Next »" at bounding box center [548, 61] width 41 height 21
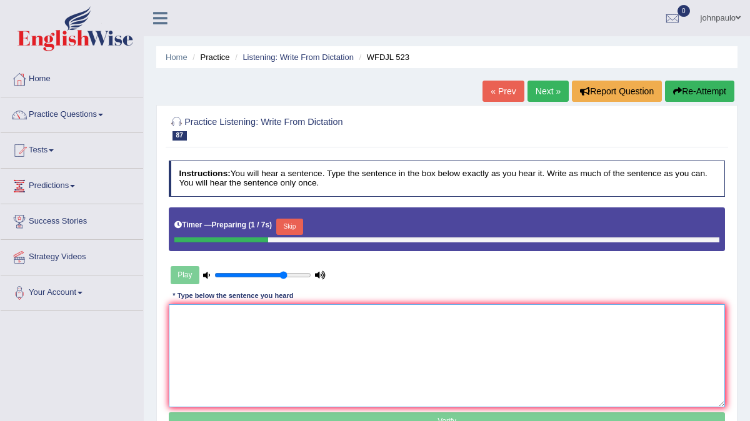
click at [235, 318] on textarea at bounding box center [447, 355] width 557 height 103
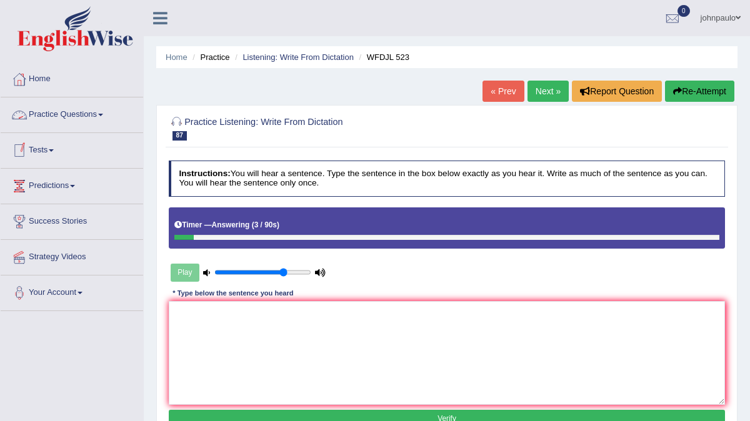
click at [107, 113] on link "Practice Questions" at bounding box center [72, 113] width 143 height 31
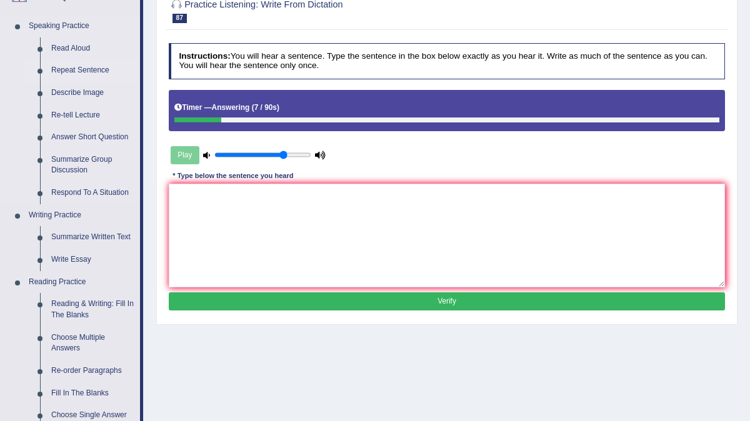
scroll to position [114, 0]
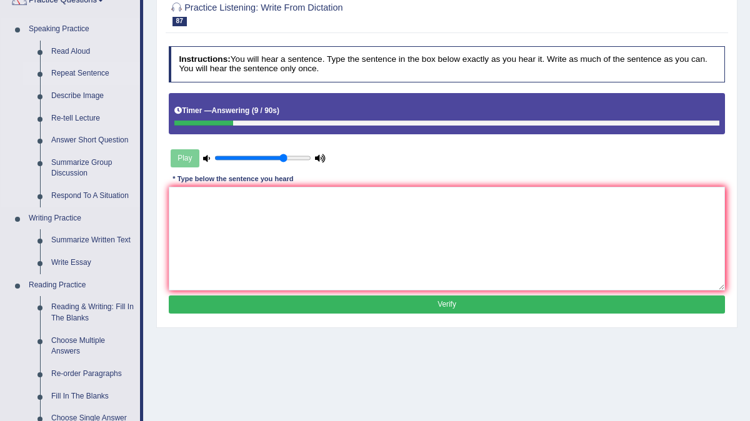
click at [96, 76] on link "Repeat Sentence" at bounding box center [93, 74] width 94 height 23
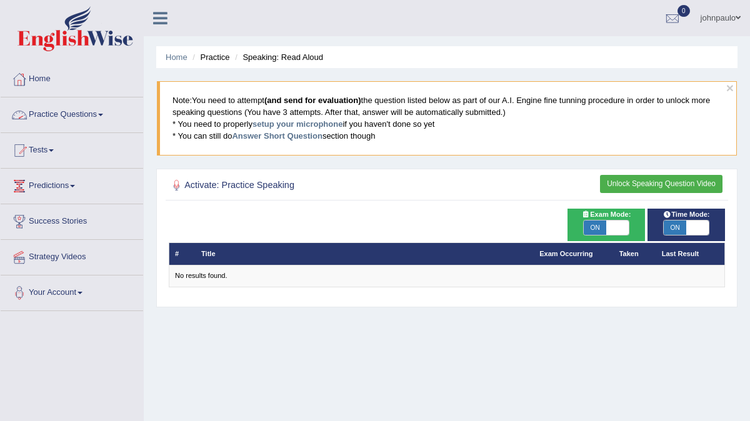
click at [108, 116] on link "Practice Questions" at bounding box center [72, 113] width 143 height 31
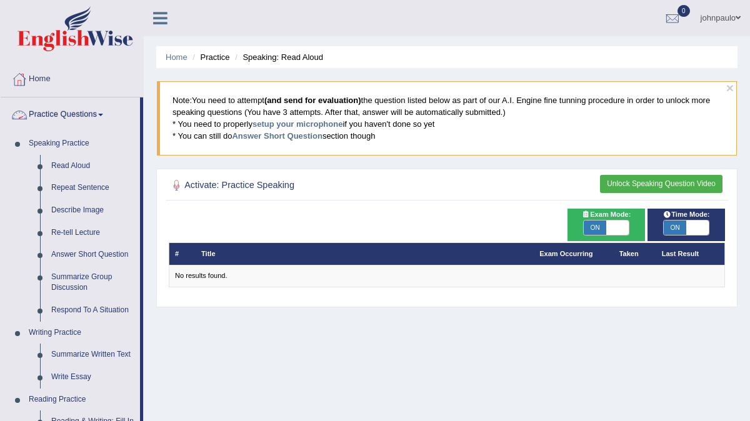
click at [103, 114] on span at bounding box center [100, 115] width 5 height 3
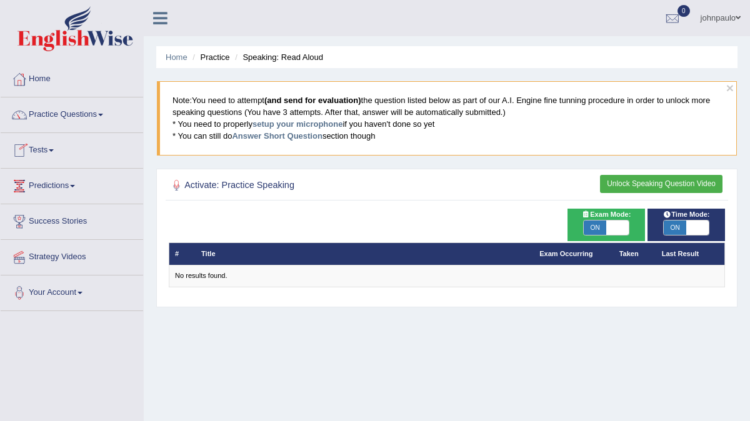
click at [54, 150] on span at bounding box center [51, 150] width 5 height 3
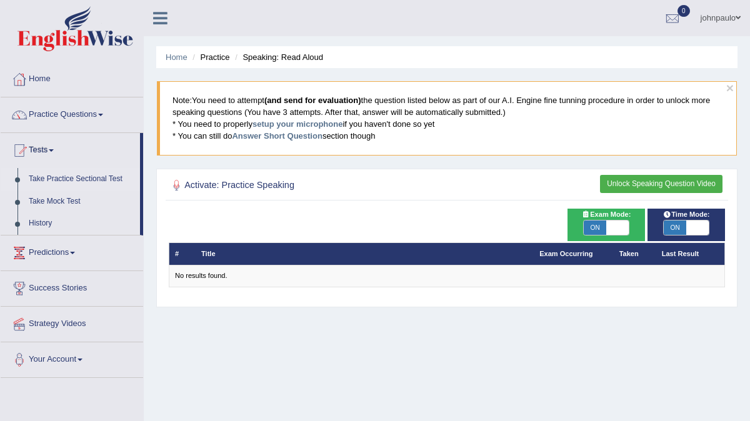
click at [101, 177] on link "Take Practice Sectional Test" at bounding box center [81, 179] width 117 height 23
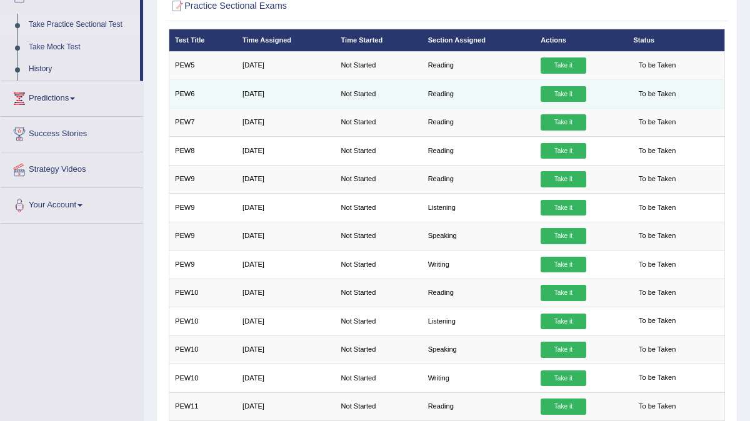
scroll to position [152, 0]
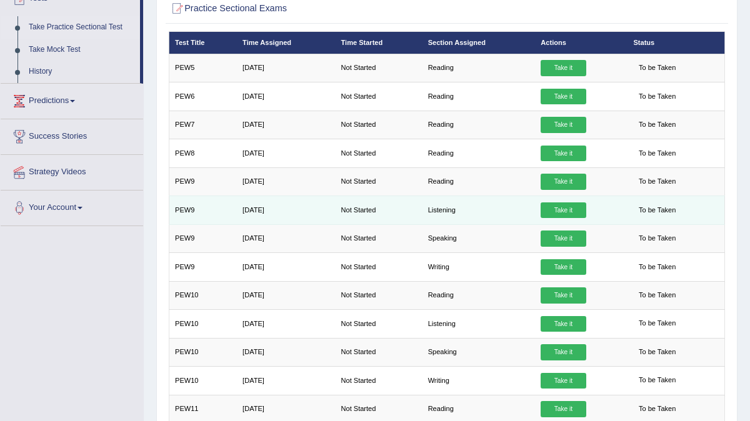
click at [571, 208] on link "Take it" at bounding box center [563, 211] width 45 height 16
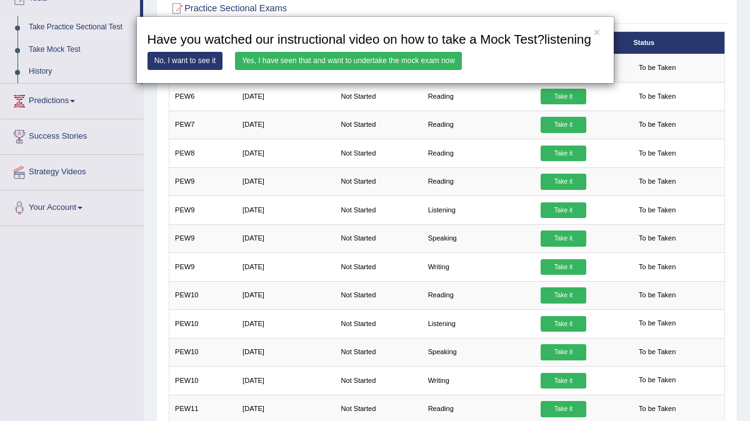
click at [408, 70] on link "Yes, I have seen that and want to undertake the mock exam now" at bounding box center [348, 61] width 227 height 18
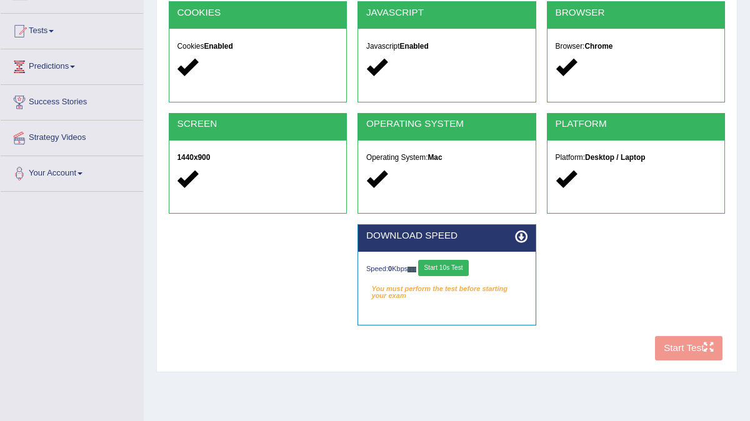
scroll to position [122, 0]
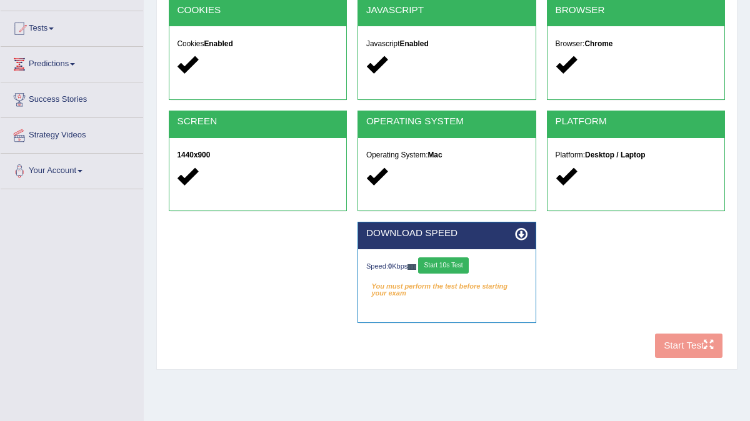
click at [457, 262] on button "Start 10s Test" at bounding box center [443, 266] width 51 height 16
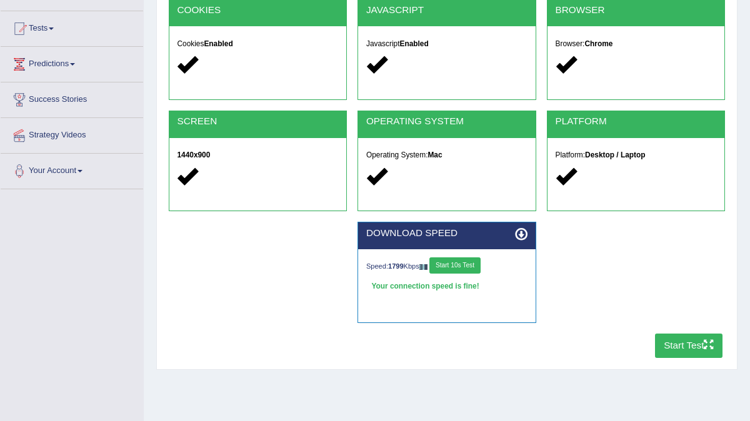
click at [688, 343] on button "Start Test" at bounding box center [689, 346] width 68 height 24
click at [80, 66] on link "Predictions" at bounding box center [72, 62] width 143 height 31
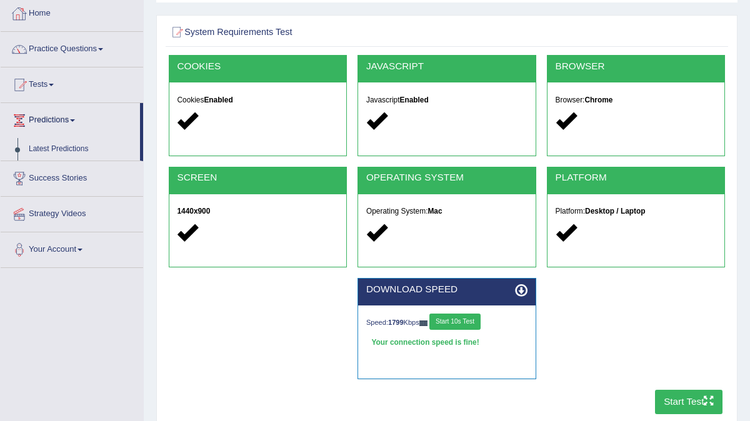
scroll to position [0, 0]
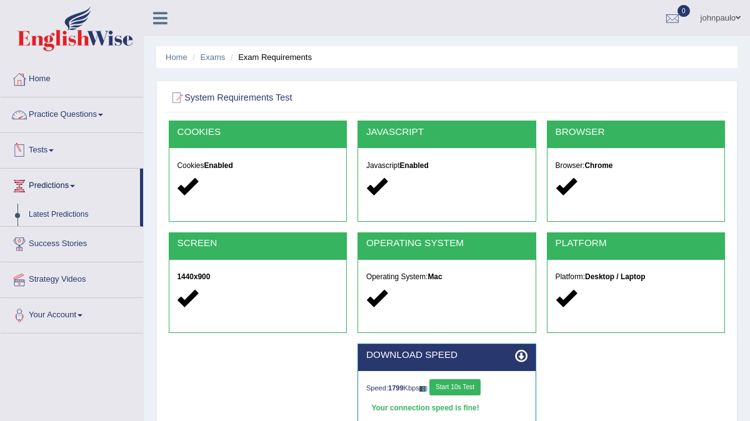
click at [103, 115] on span at bounding box center [100, 115] width 5 height 3
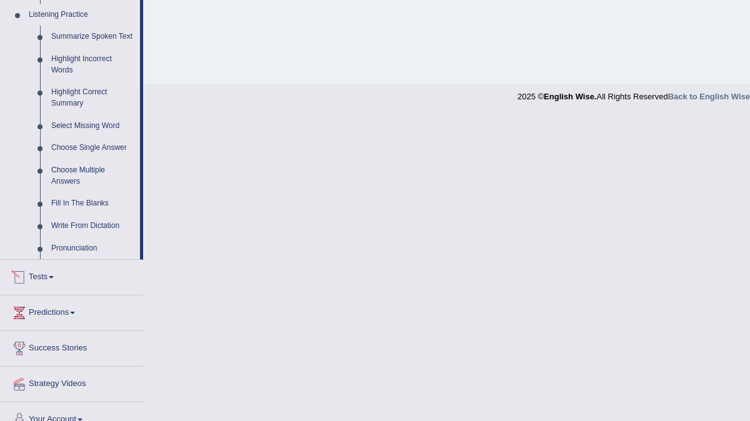
scroll to position [534, 0]
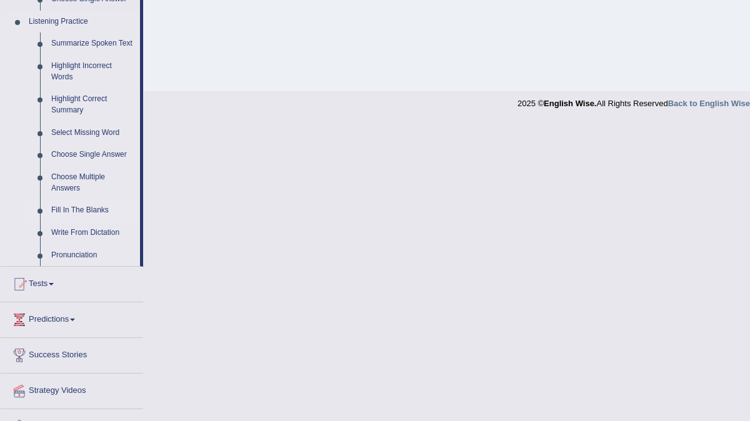
click at [106, 222] on link "Fill In The Blanks" at bounding box center [93, 210] width 94 height 23
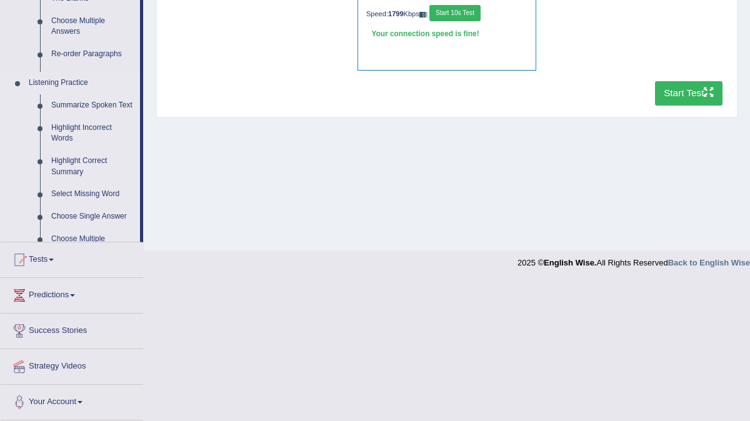
scroll to position [235, 0]
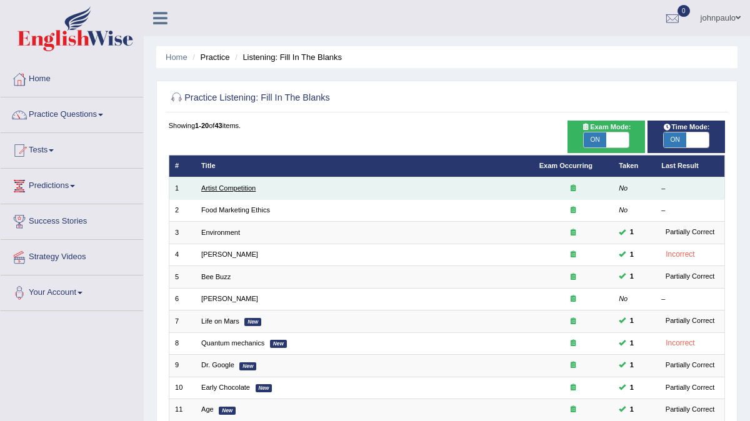
click at [239, 188] on link "Artist Competition" at bounding box center [228, 188] width 54 height 8
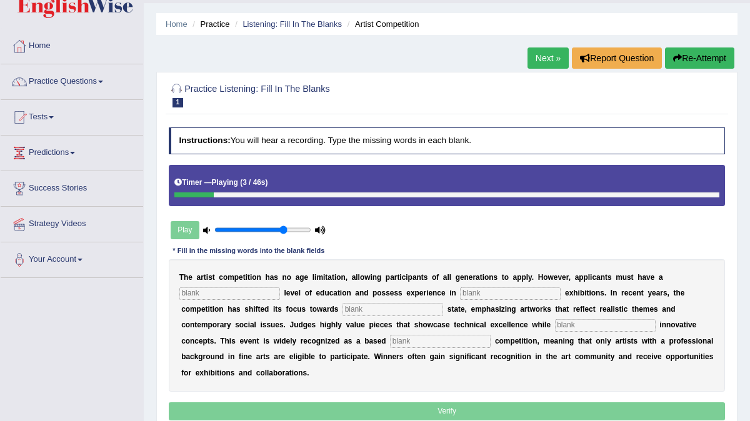
scroll to position [49, 0]
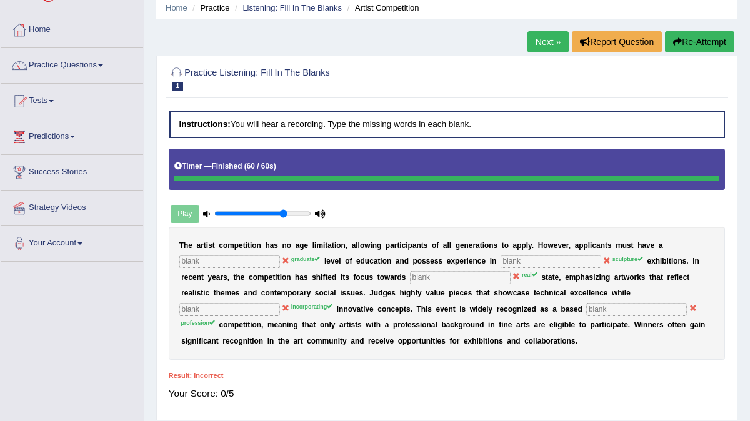
click at [537, 43] on link "Next »" at bounding box center [548, 41] width 41 height 21
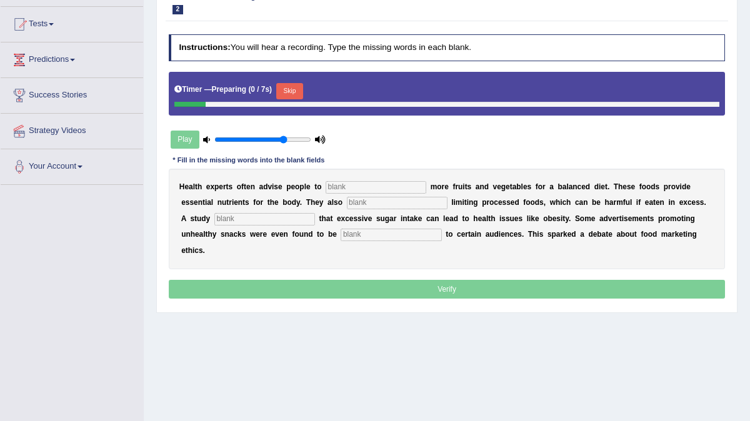
scroll to position [127, 0]
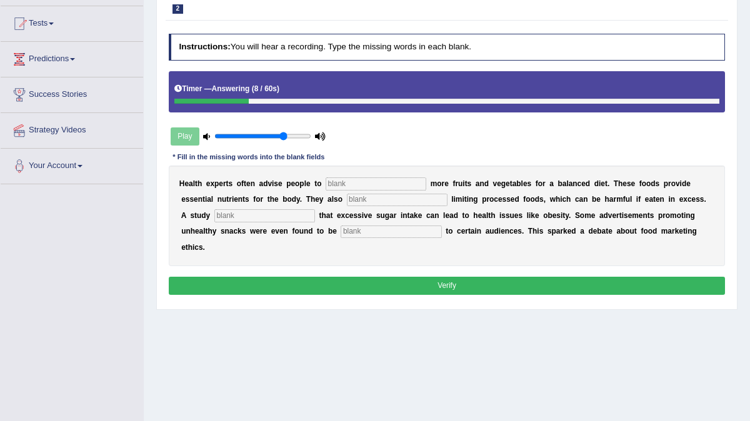
click at [353, 189] on input "text" at bounding box center [376, 184] width 101 height 13
type input "consumed"
click at [347, 204] on input "text" at bounding box center [397, 200] width 101 height 13
type input "recommended"
click at [239, 218] on input "text" at bounding box center [264, 215] width 101 height 13
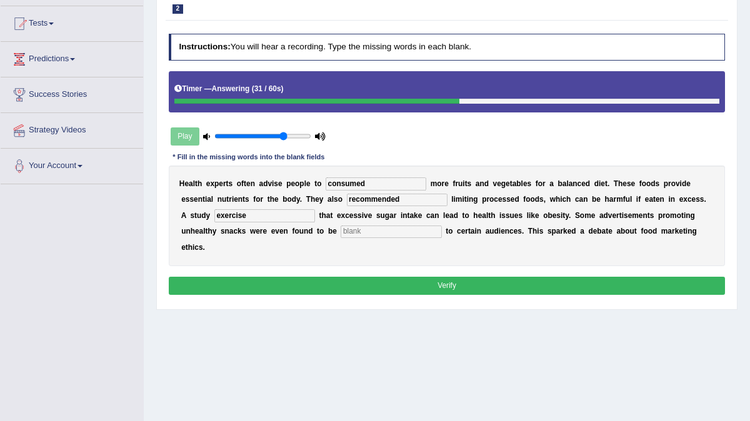
type input "exercise"
click at [341, 229] on input "text" at bounding box center [391, 232] width 101 height 13
type input "offensive"
click at [374, 277] on button "Verify" at bounding box center [447, 286] width 557 height 18
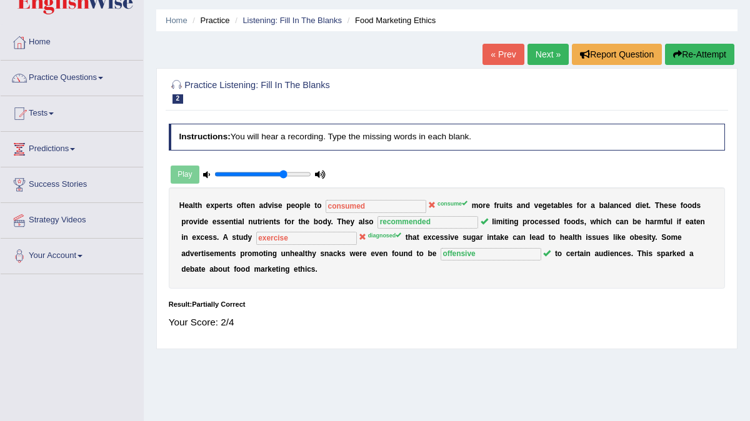
scroll to position [0, 0]
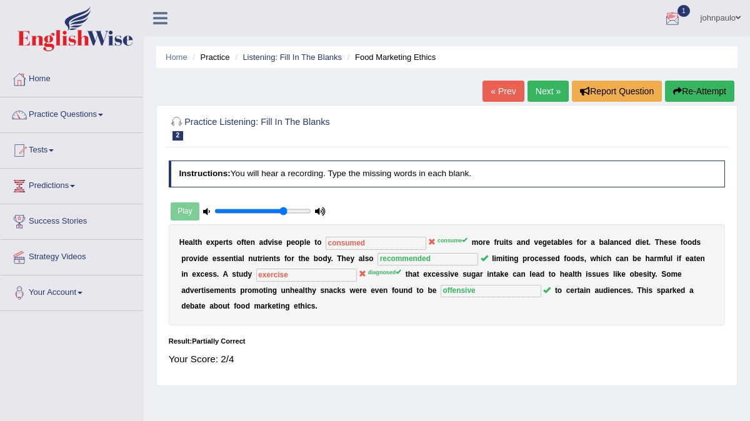
click at [668, 18] on div at bounding box center [672, 18] width 19 height 19
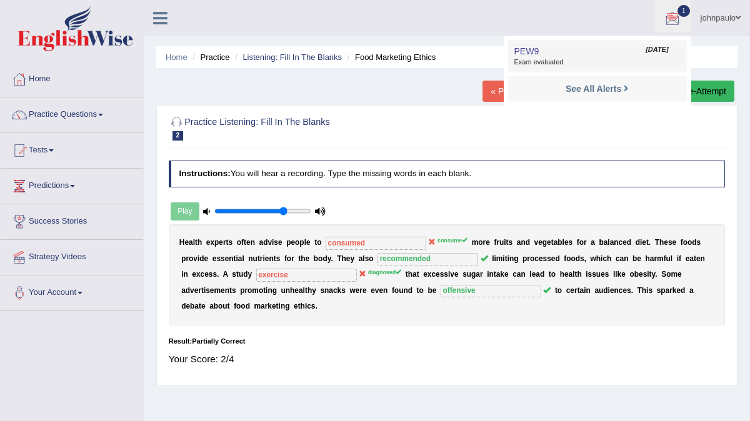
click at [598, 64] on span "Exam evaluated" at bounding box center [597, 63] width 166 height 10
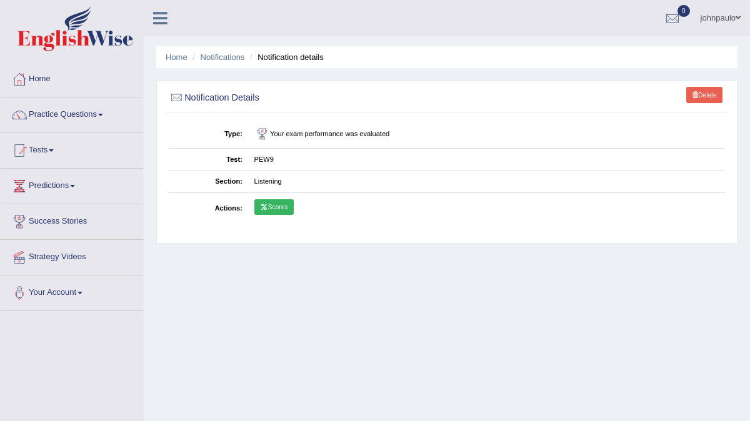
click at [284, 206] on link "Scores" at bounding box center [273, 207] width 39 height 16
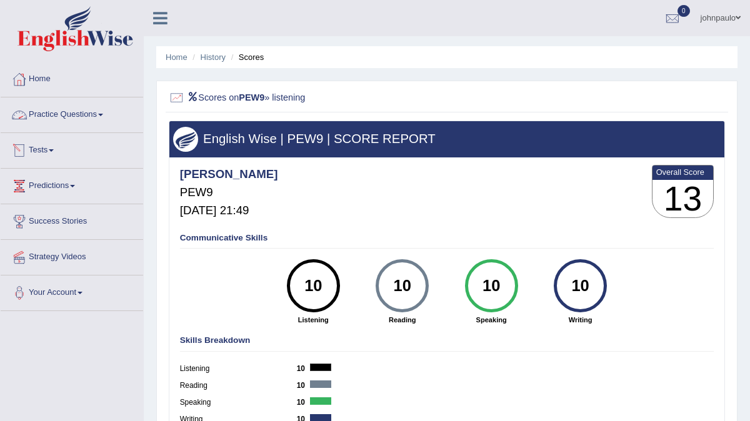
click at [59, 148] on link "Tests" at bounding box center [72, 148] width 143 height 31
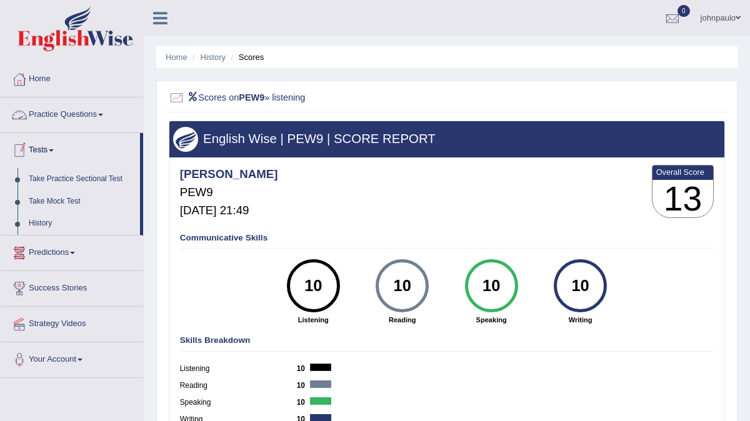
click at [106, 116] on link "Practice Questions" at bounding box center [72, 113] width 143 height 31
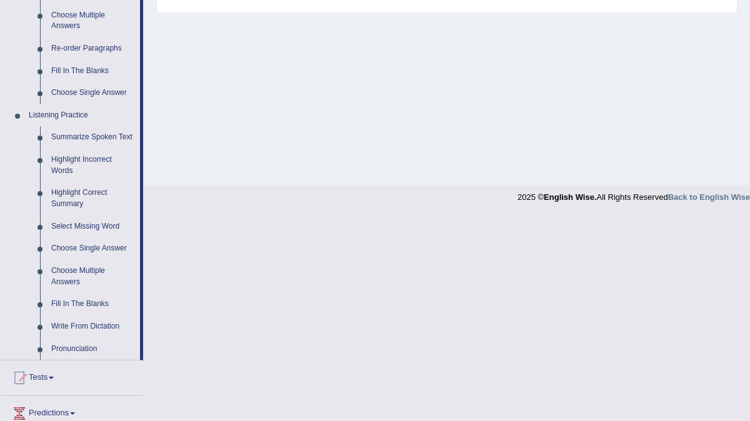
scroll to position [449, 0]
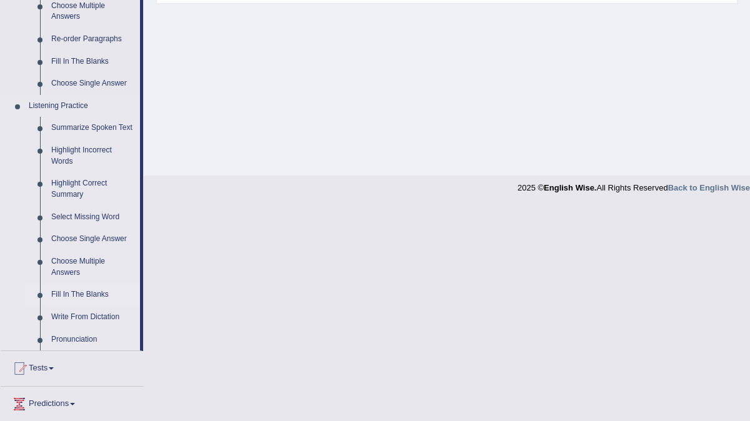
click at [101, 303] on link "Fill In The Blanks" at bounding box center [93, 295] width 94 height 23
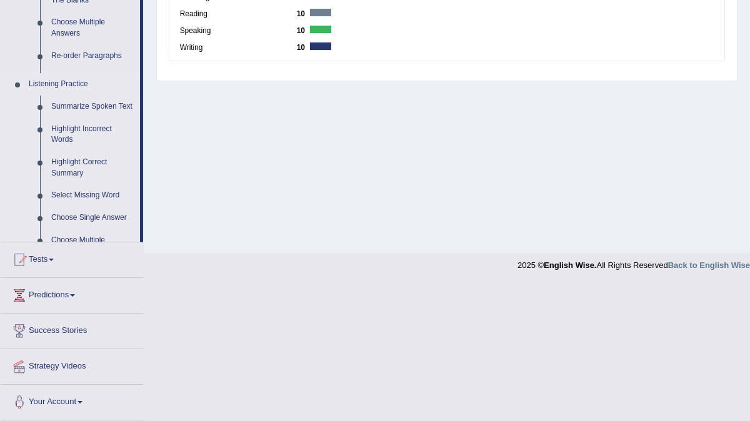
scroll to position [235, 0]
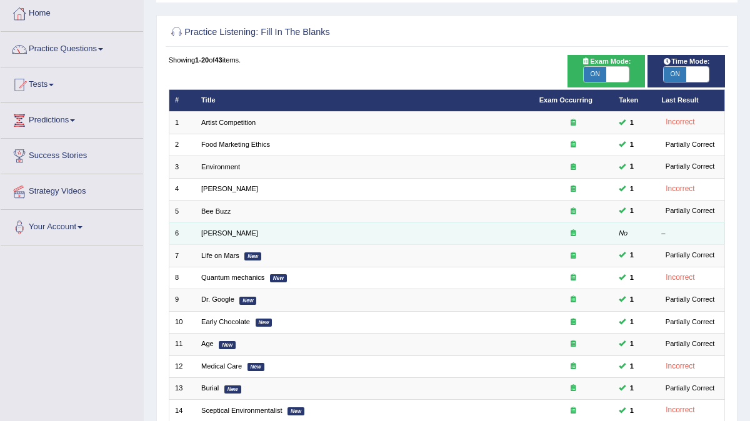
scroll to position [66, 0]
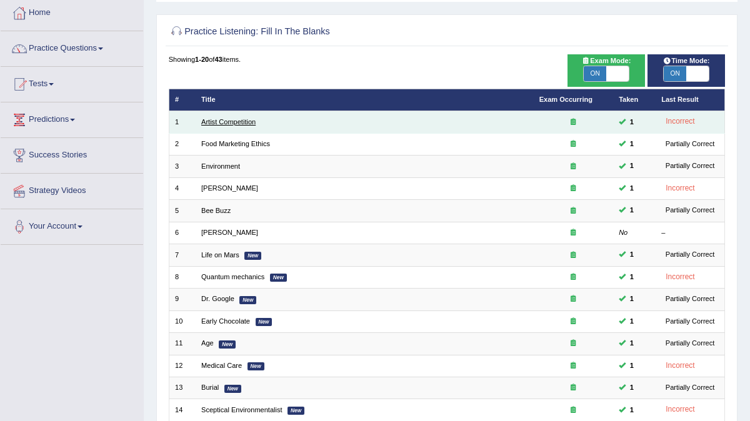
click at [234, 123] on link "Artist Competition" at bounding box center [228, 122] width 54 height 8
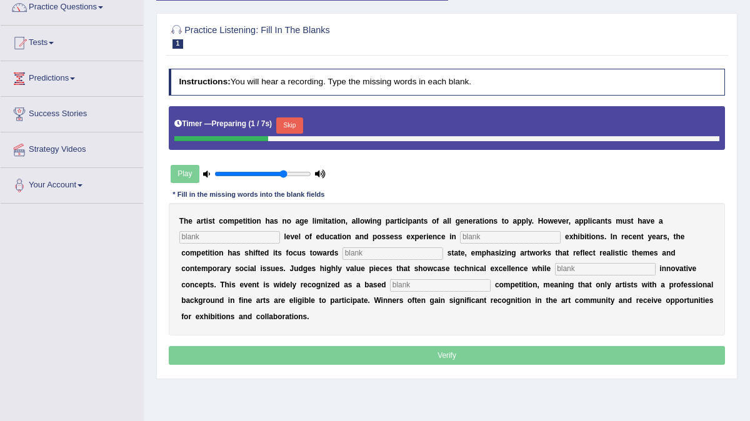
scroll to position [116, 0]
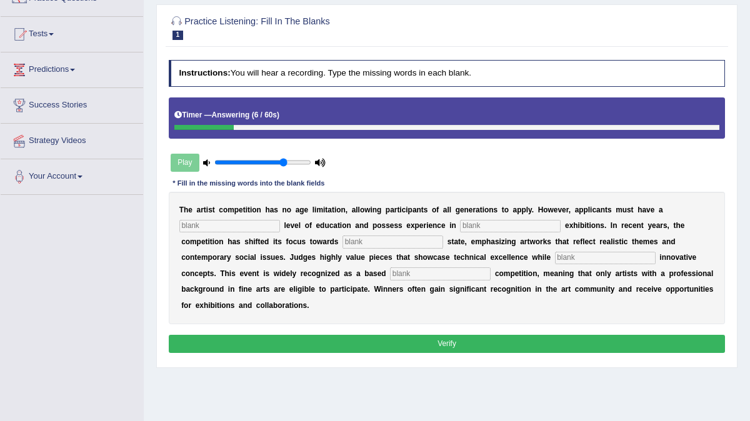
click at [234, 231] on input "text" at bounding box center [229, 226] width 101 height 13
type input "graduate"
click at [460, 223] on input "text" at bounding box center [510, 226] width 101 height 13
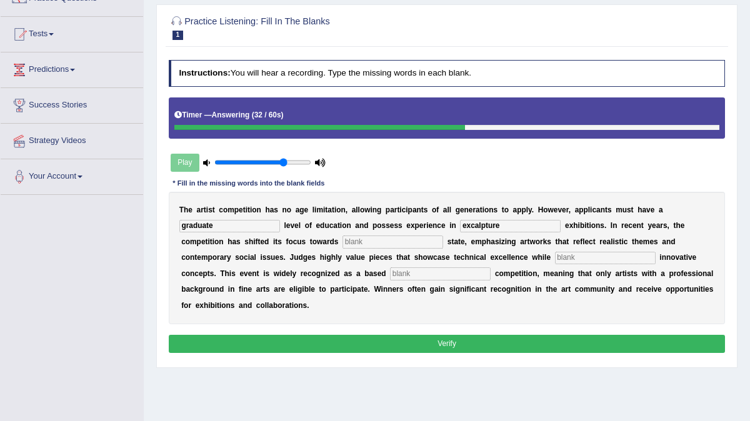
type input "excalpture"
click at [343, 243] on input "text" at bounding box center [393, 242] width 101 height 13
click at [343, 241] on input "retails" at bounding box center [393, 242] width 101 height 13
type input "re"
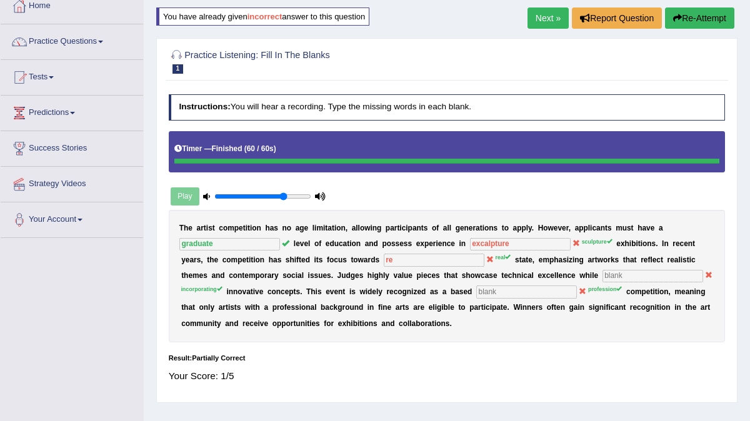
scroll to position [0, 0]
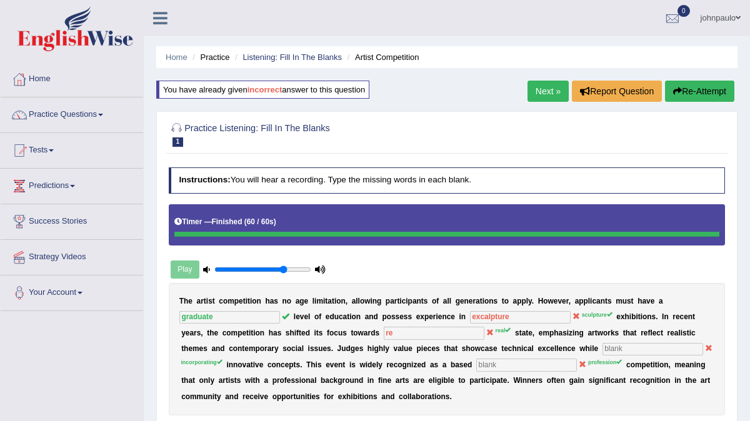
click at [549, 88] on link "Next »" at bounding box center [548, 91] width 41 height 21
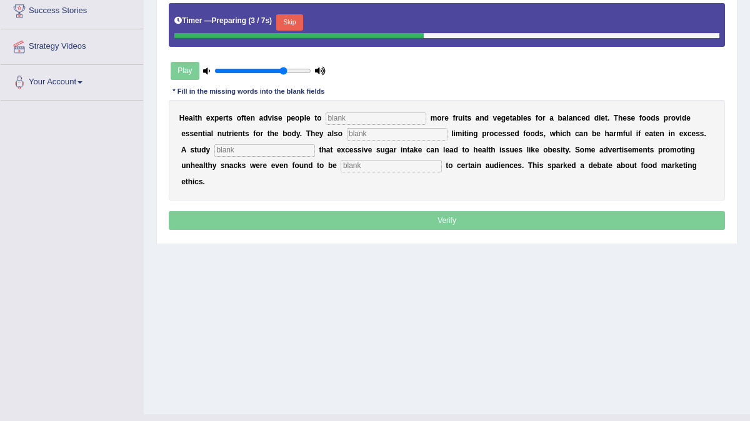
scroll to position [213, 0]
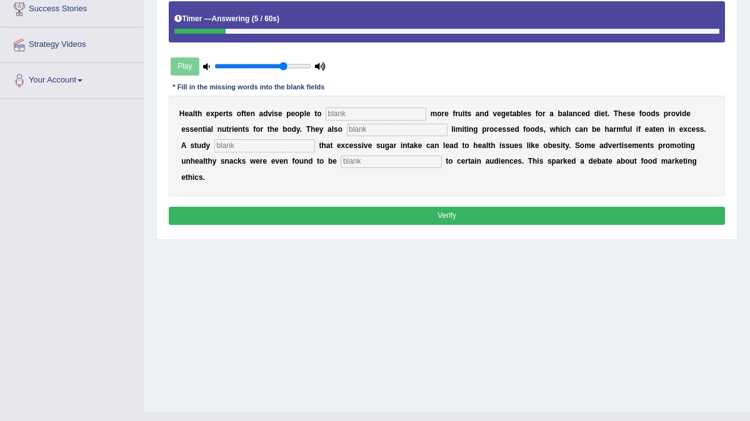
click at [384, 120] on input "text" at bounding box center [376, 114] width 101 height 13
type input "consume"
click at [347, 136] on input "text" at bounding box center [397, 130] width 101 height 13
type input "recommended"
click at [214, 152] on input "text" at bounding box center [264, 145] width 101 height 13
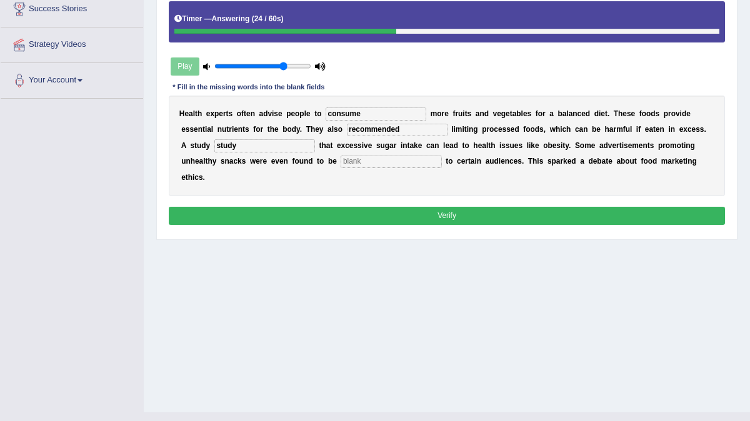
type input "study"
click at [341, 168] on input "text" at bounding box center [391, 162] width 101 height 13
type input "offensive"
click at [427, 225] on button "Verify" at bounding box center [447, 216] width 557 height 18
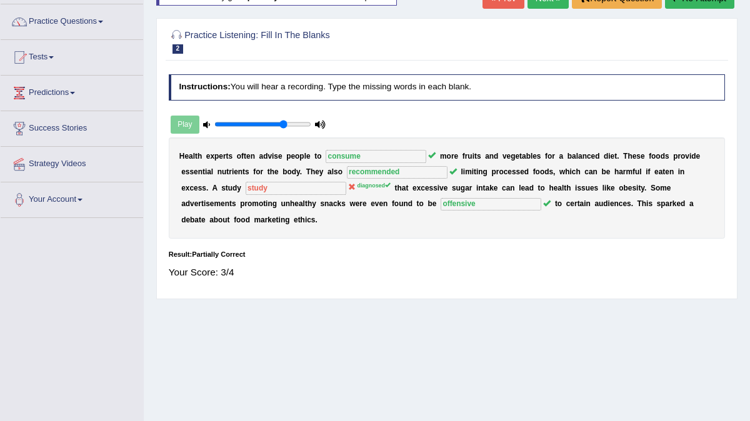
scroll to position [64, 0]
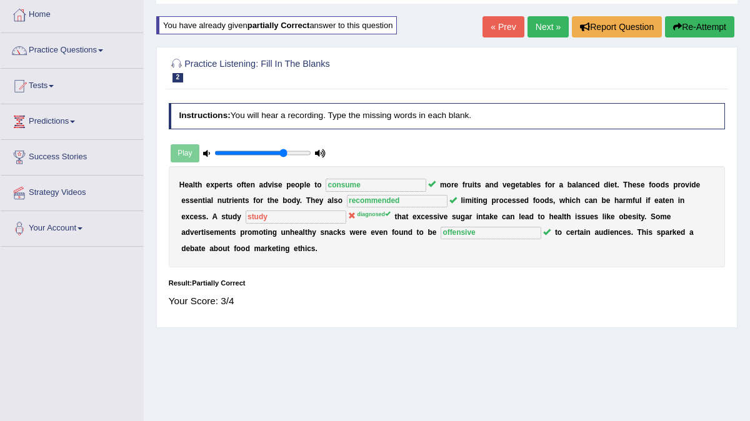
click at [541, 26] on link "Next »" at bounding box center [548, 26] width 41 height 21
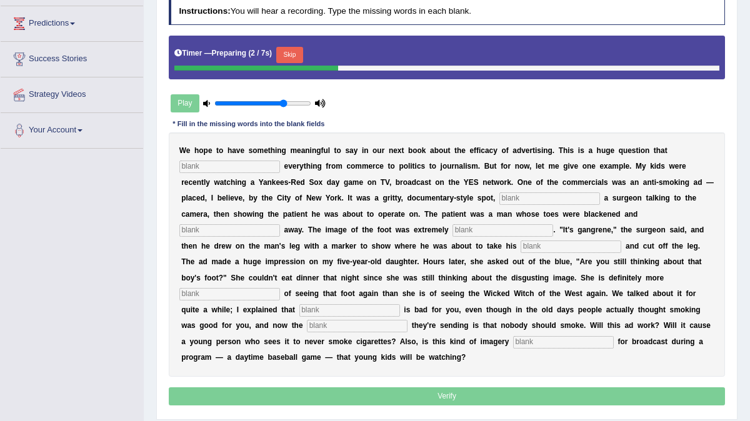
scroll to position [164, 0]
